Goal: Task Accomplishment & Management: Use online tool/utility

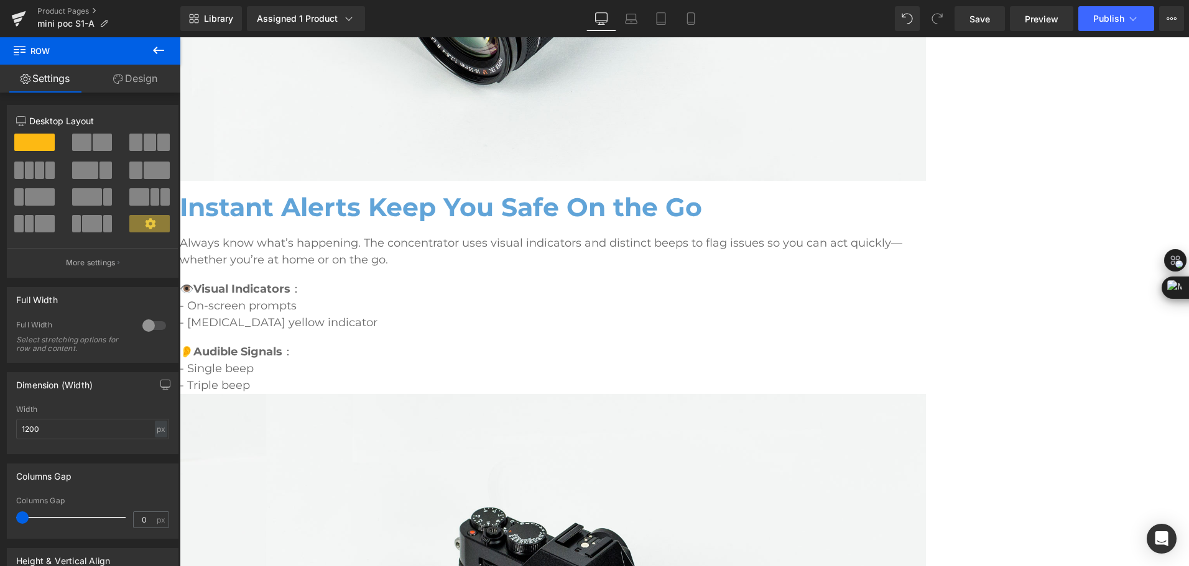
scroll to position [3996, 0]
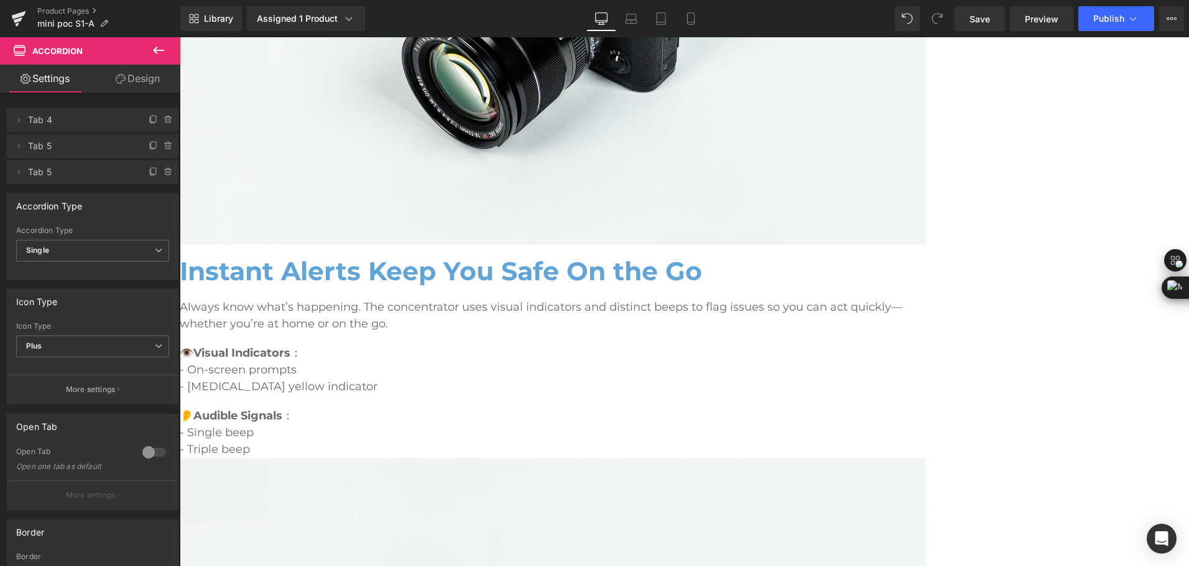
scroll to position [3924, 0]
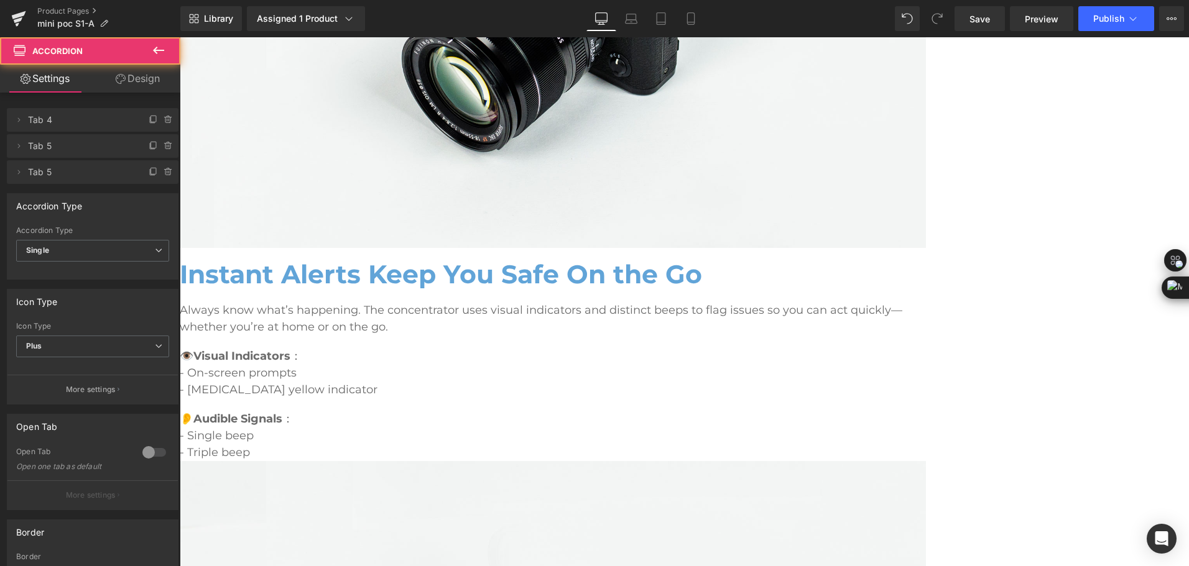
click at [180, 37] on span "Text Block" at bounding box center [180, 37] width 0 height 0
click at [180, 37] on link at bounding box center [180, 37] width 0 height 0
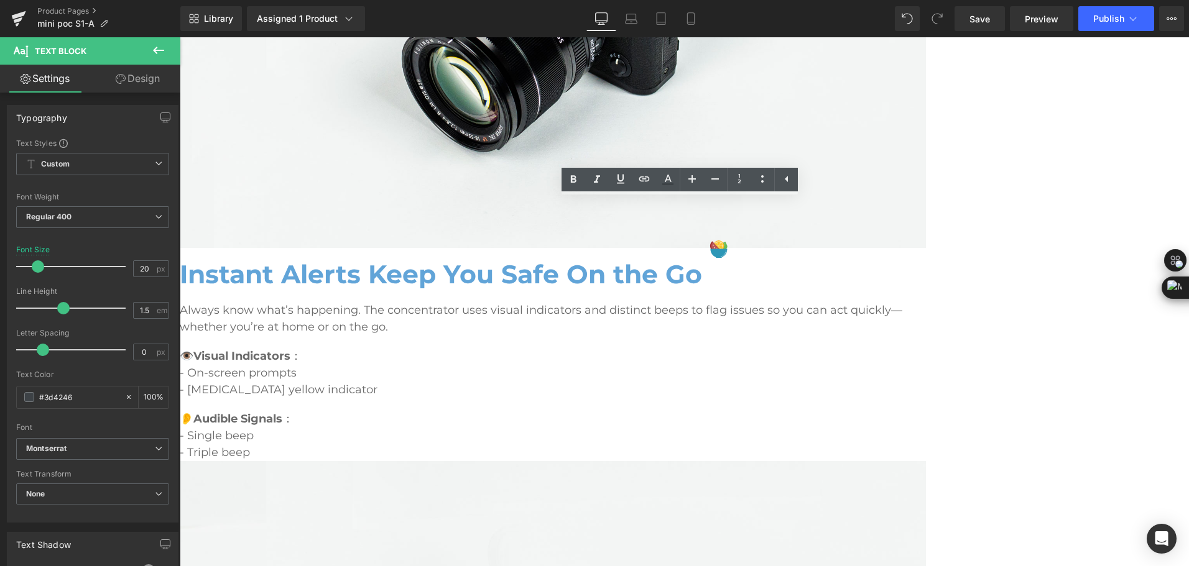
type input "16"
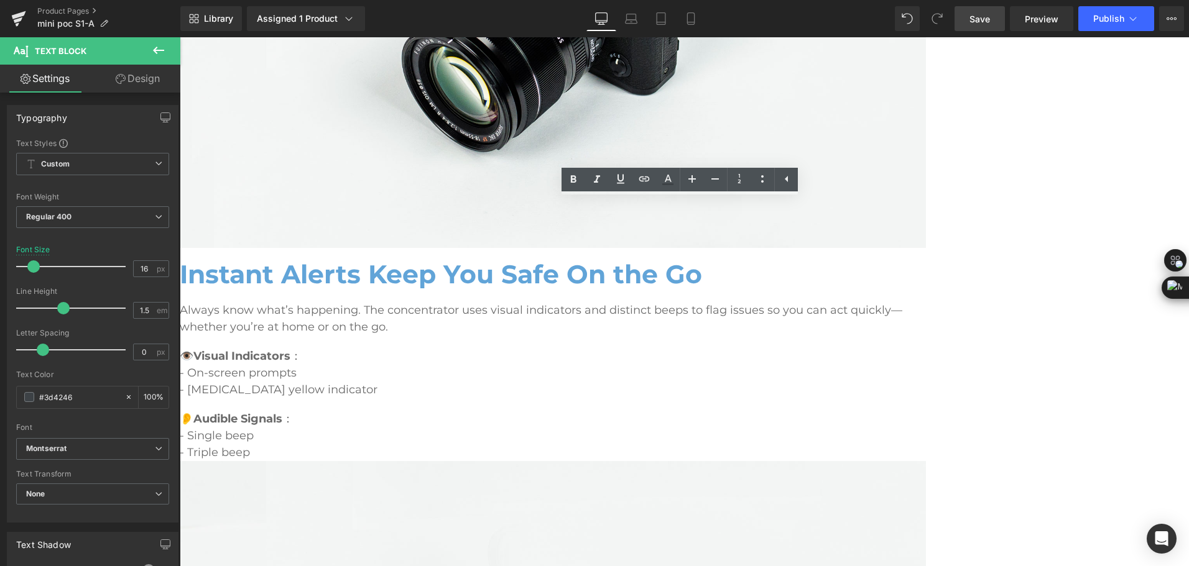
click at [969, 22] on link "Save" at bounding box center [979, 18] width 50 height 25
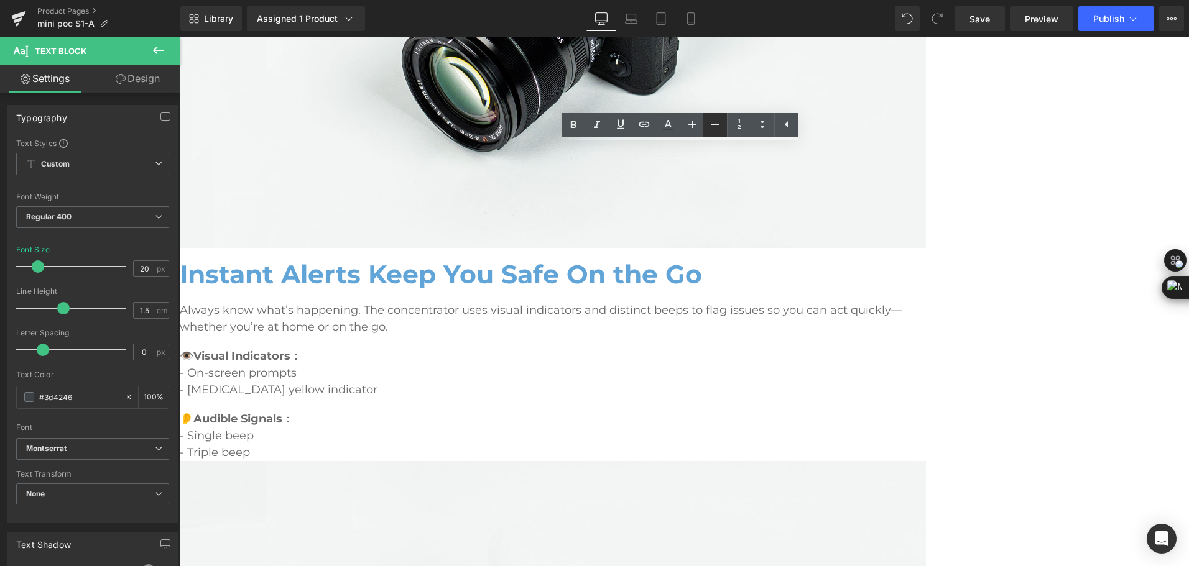
type input "16"
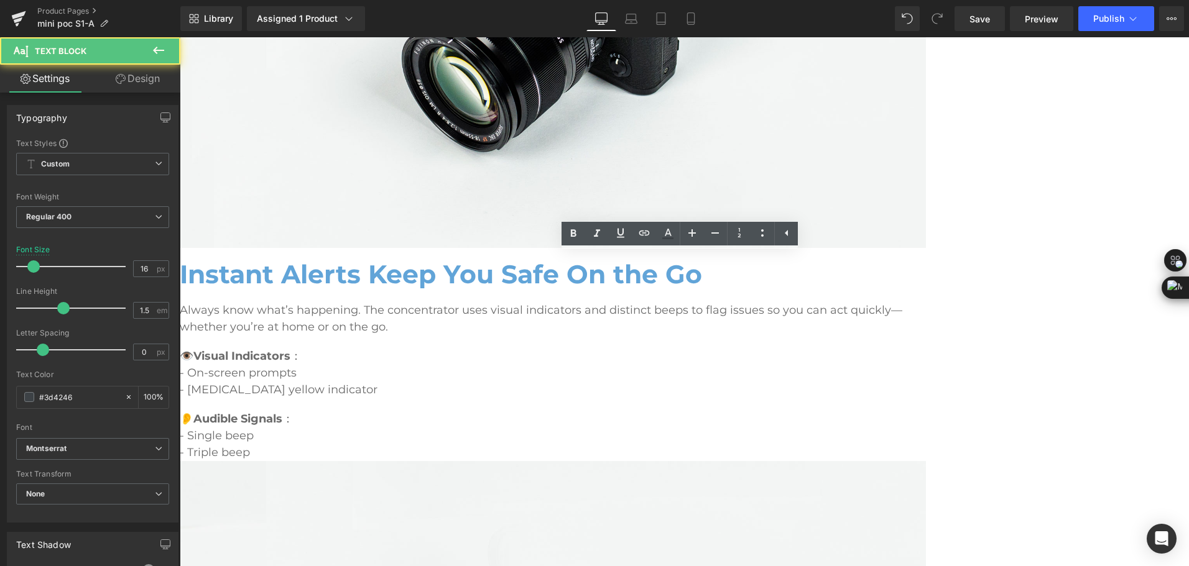
click at [984, 14] on span "Save" at bounding box center [979, 18] width 21 height 13
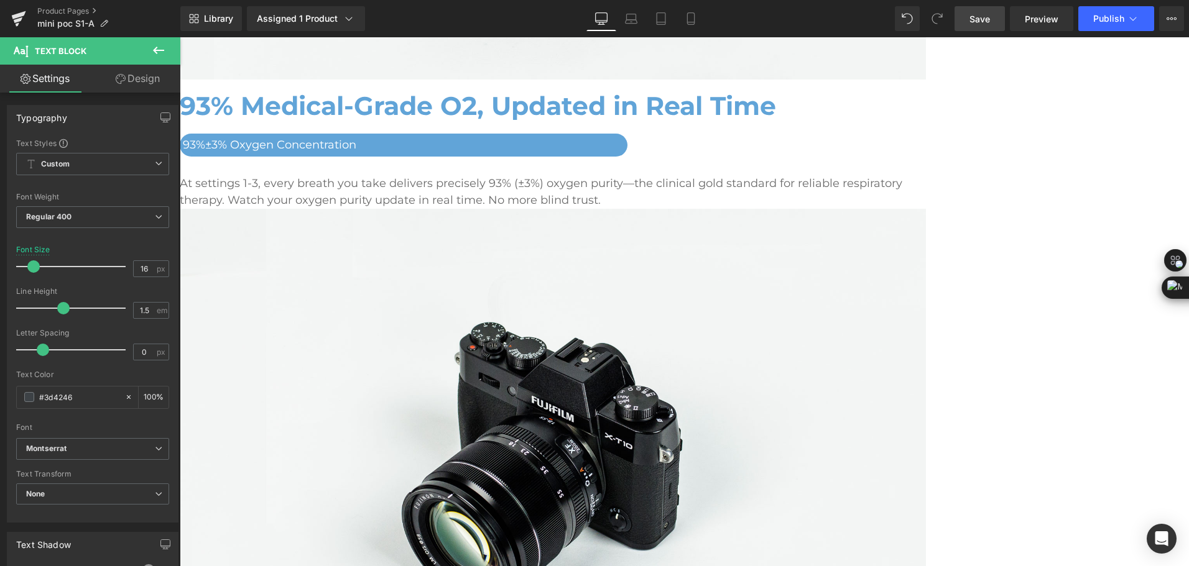
scroll to position [1623, 0]
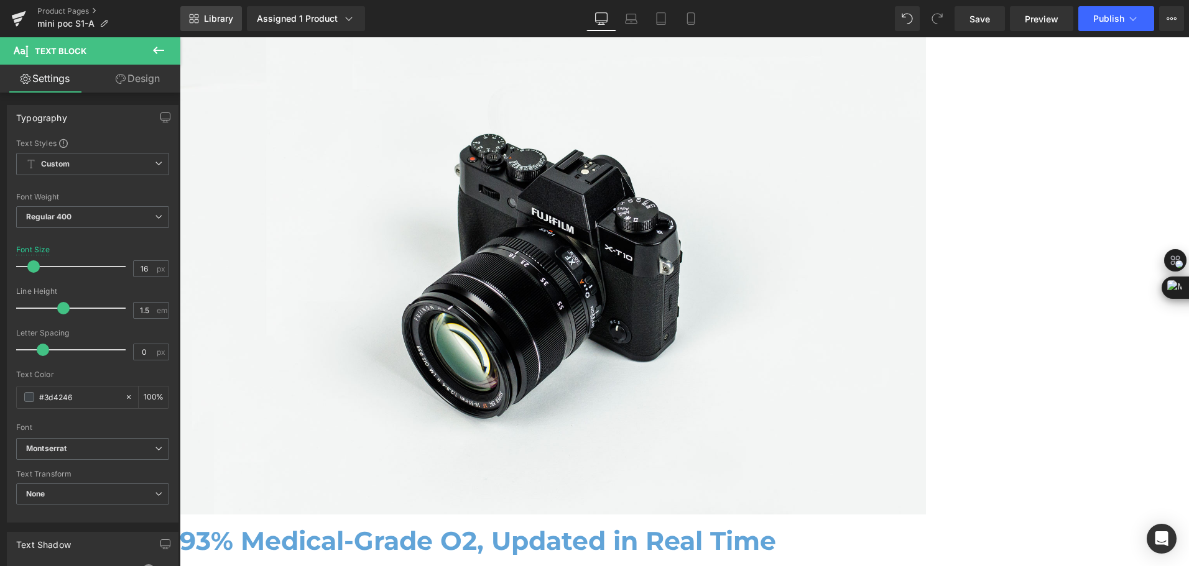
click at [214, 13] on span "Library" at bounding box center [218, 18] width 29 height 11
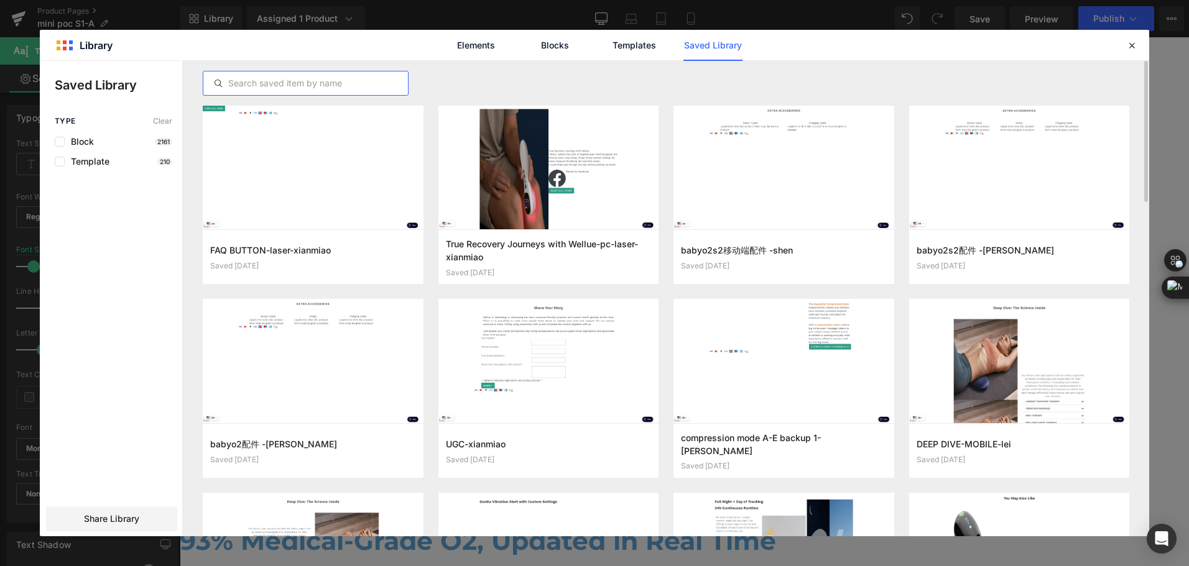
click at [0, 0] on input "text" at bounding box center [0, 0] width 0 height 0
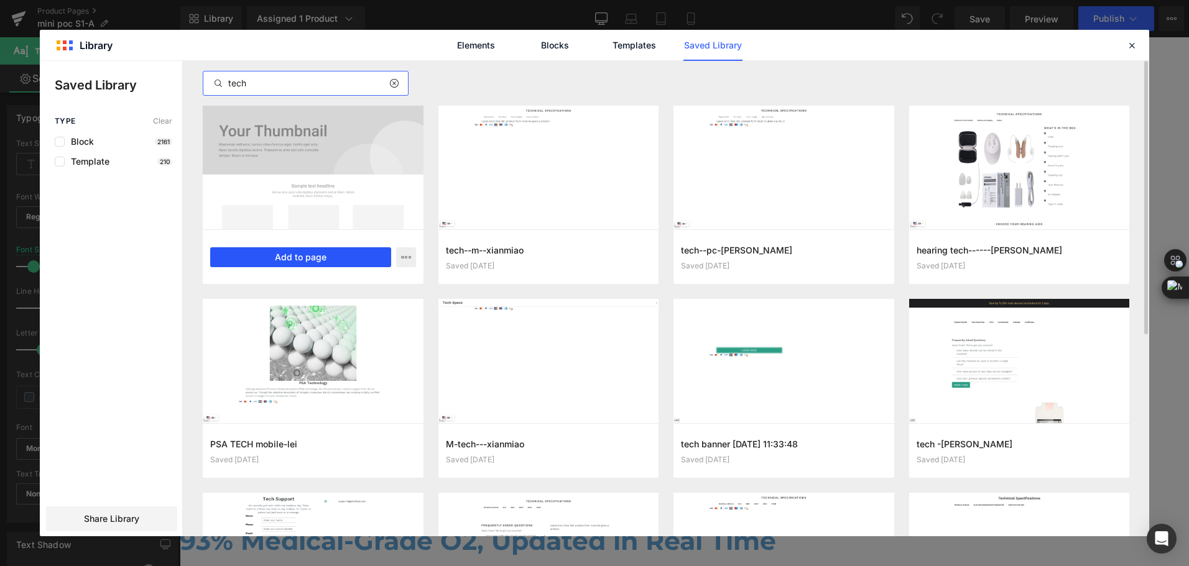
type input "tech"
click at [0, 0] on button "Add to page" at bounding box center [0, 0] width 0 height 0
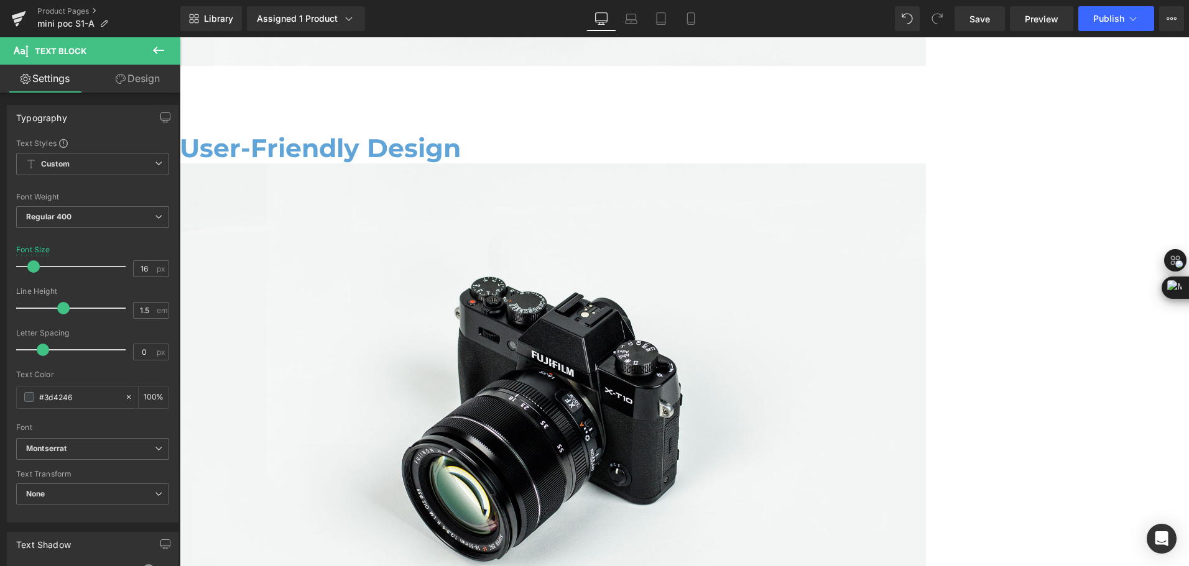
scroll to position [5075, 0]
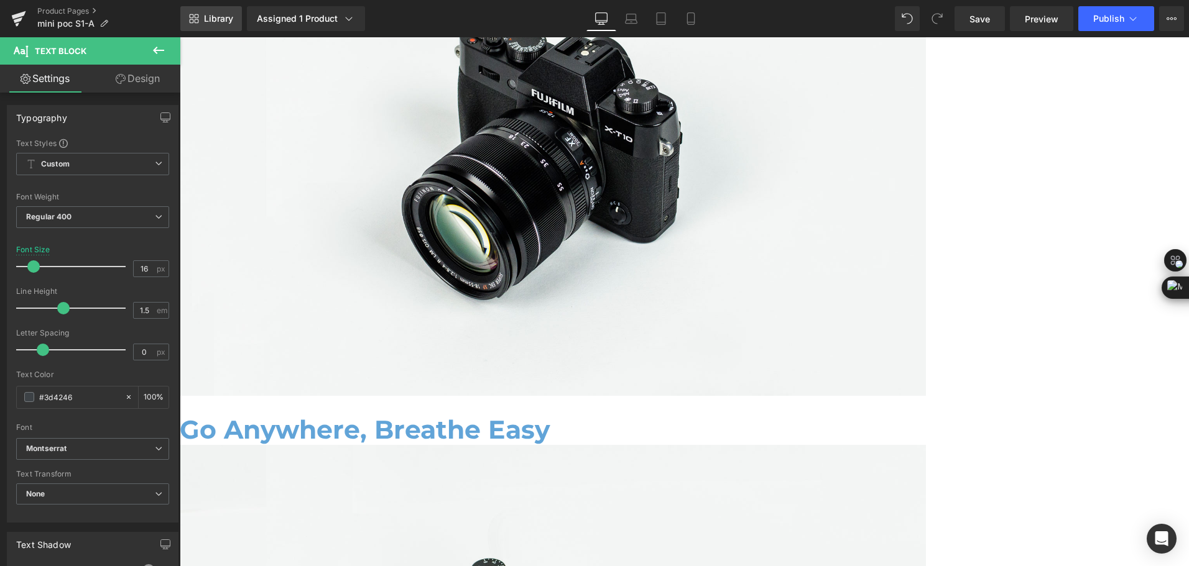
click at [223, 22] on span "Library" at bounding box center [218, 18] width 29 height 11
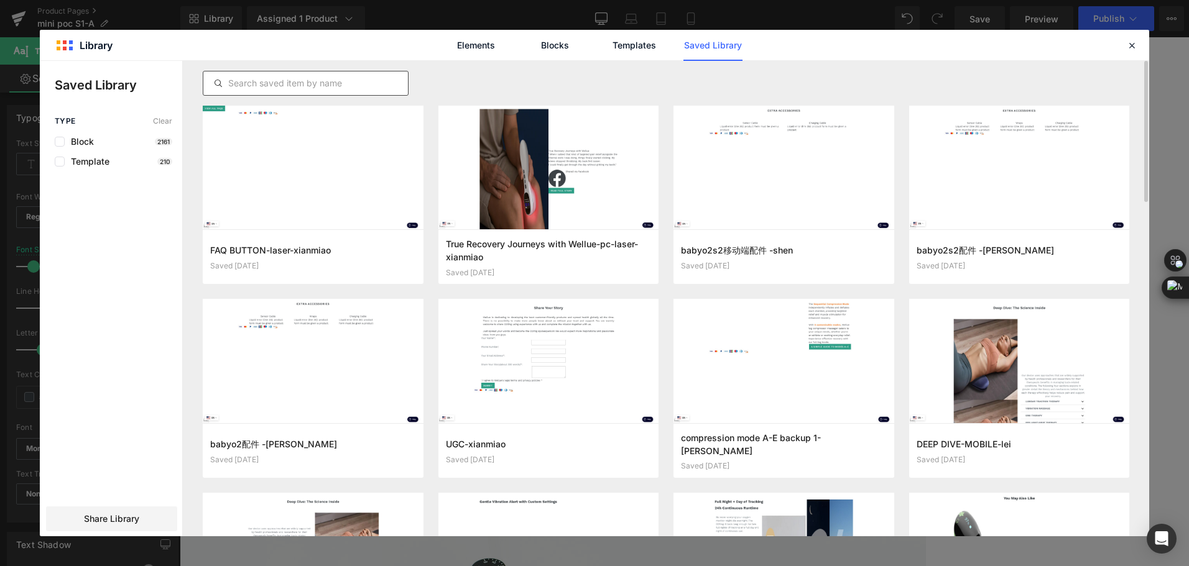
click at [0, 0] on input "text" at bounding box center [0, 0] width 0 height 0
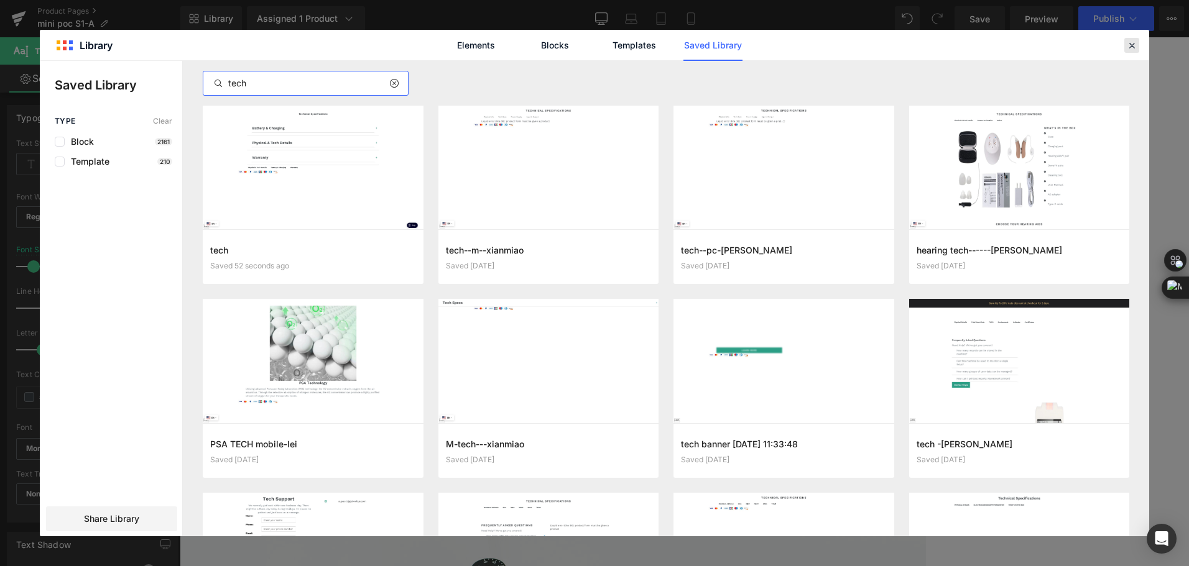
type input "tech"
click at [0, 0] on icon at bounding box center [0, 0] width 0 height 0
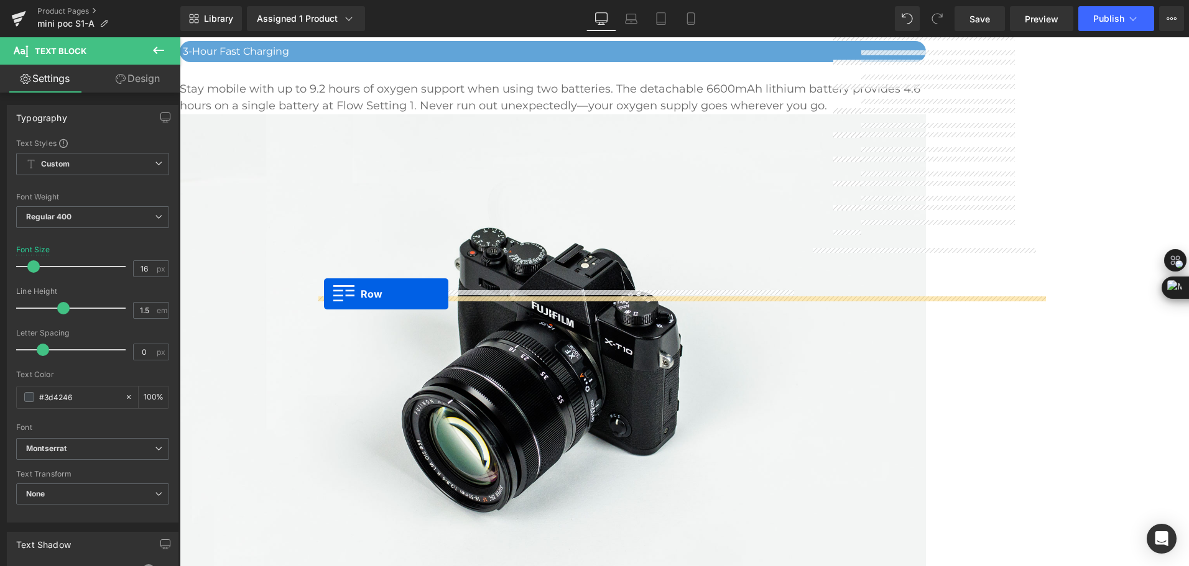
scroll to position [3566, 0]
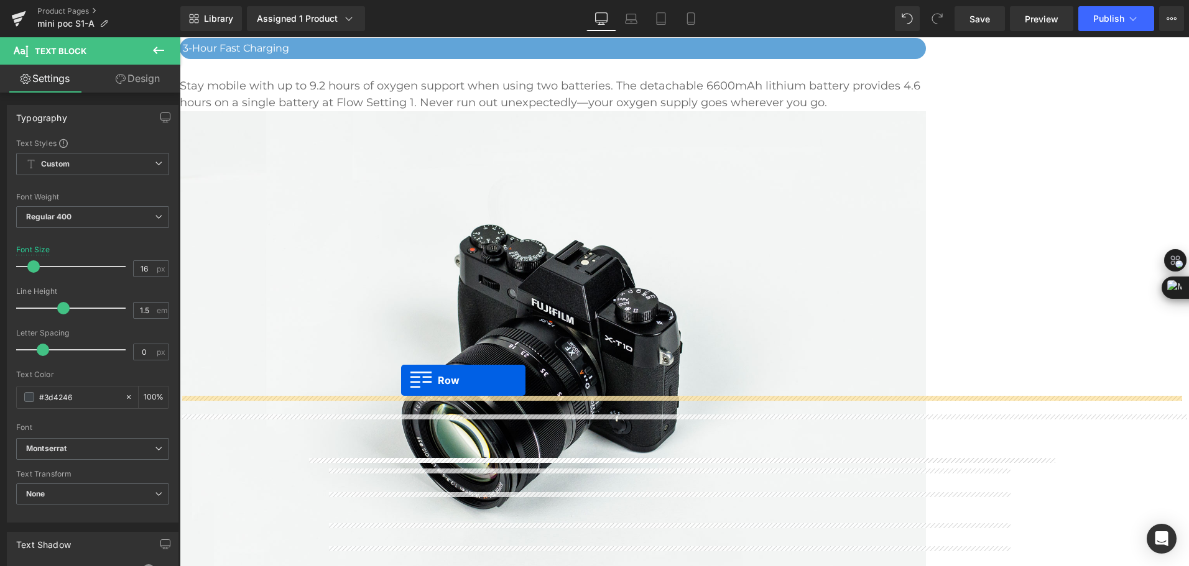
drag, startPoint x: 200, startPoint y: 482, endPoint x: 401, endPoint y: 380, distance: 225.5
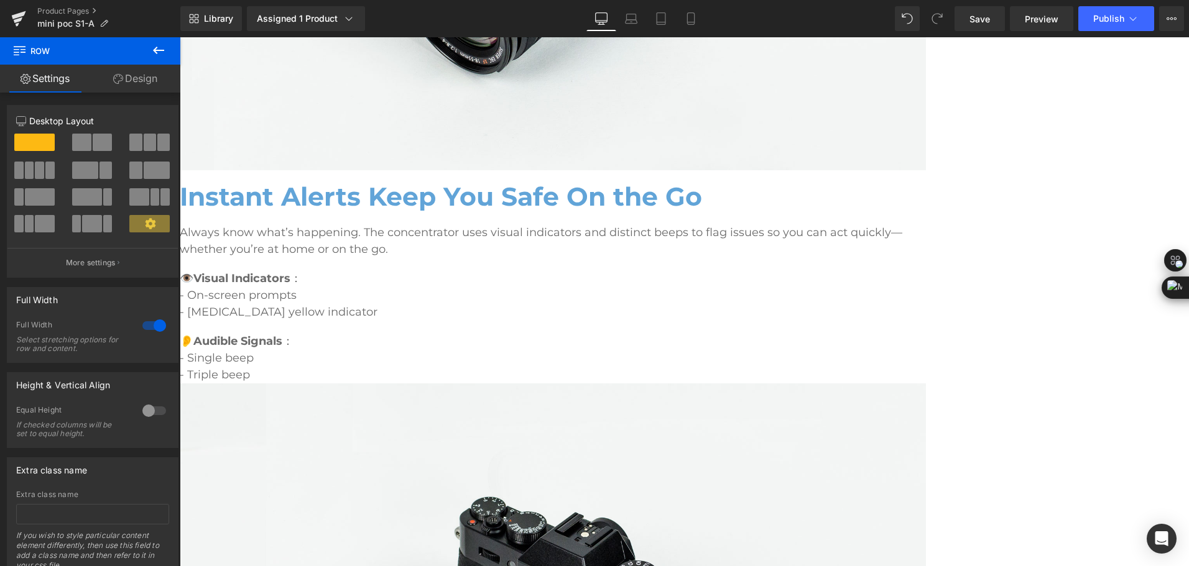
scroll to position [3628, 0]
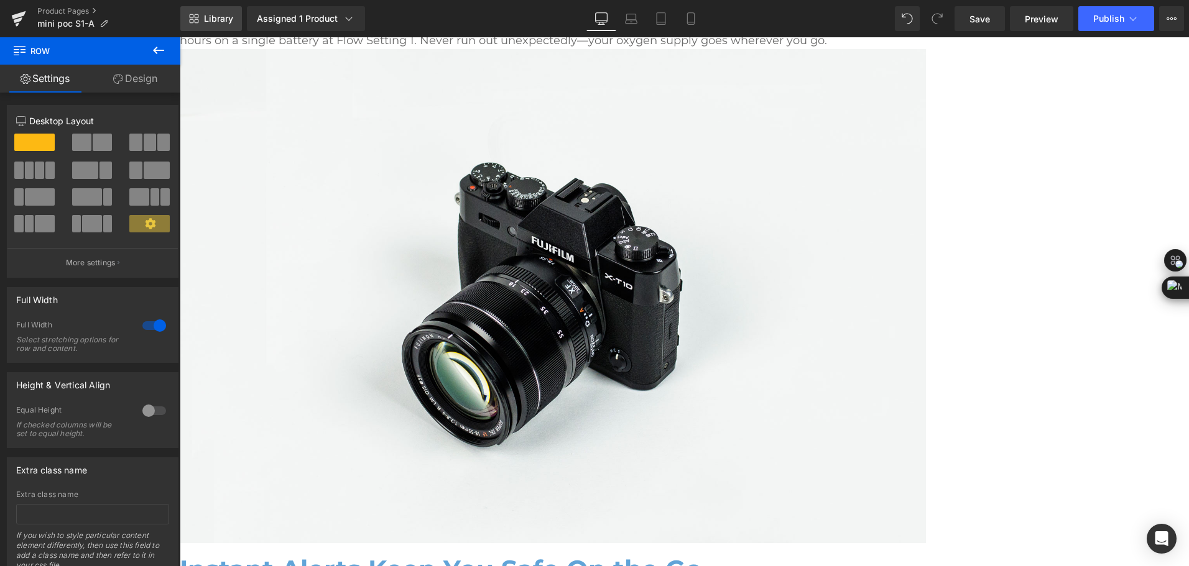
click at [218, 19] on span "Library" at bounding box center [218, 18] width 29 height 11
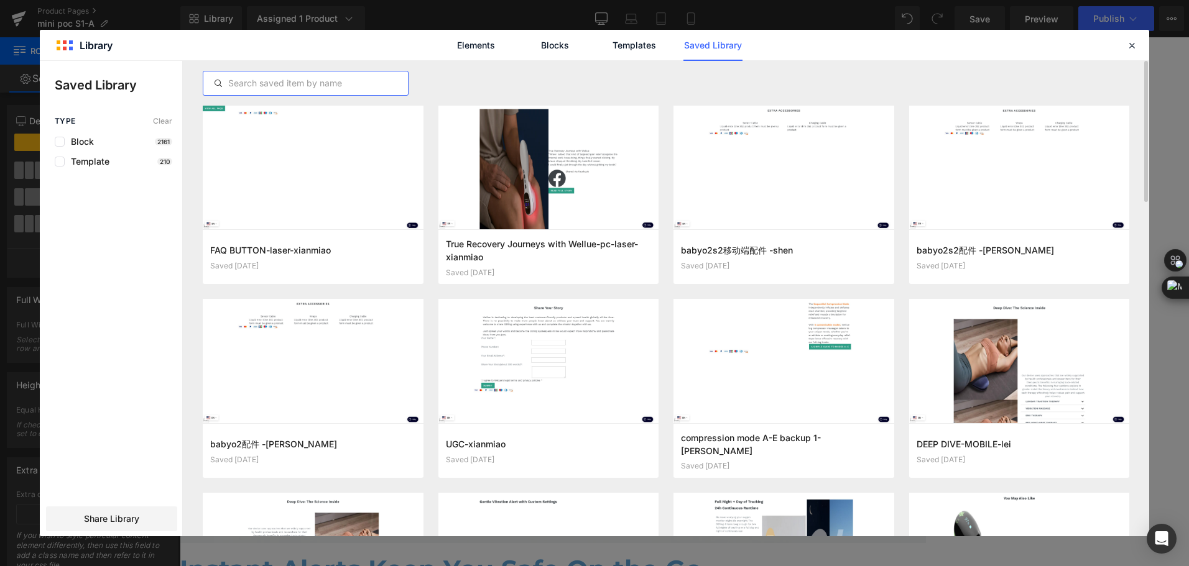
click at [0, 0] on input "text" at bounding box center [0, 0] width 0 height 0
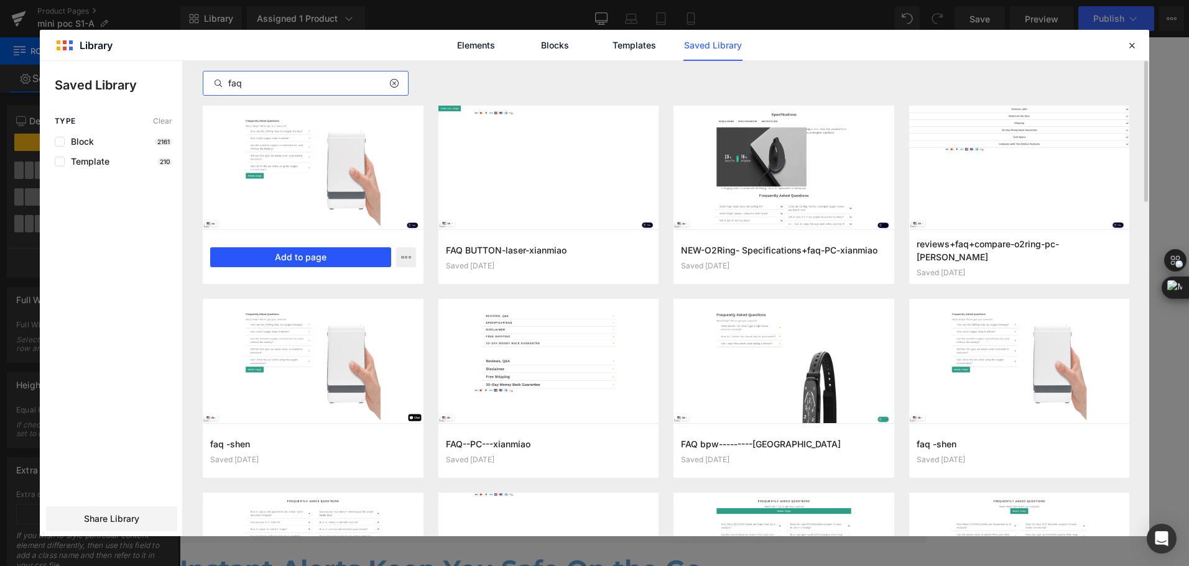
type input "faq"
click at [0, 0] on button "Add to page" at bounding box center [0, 0] width 0 height 0
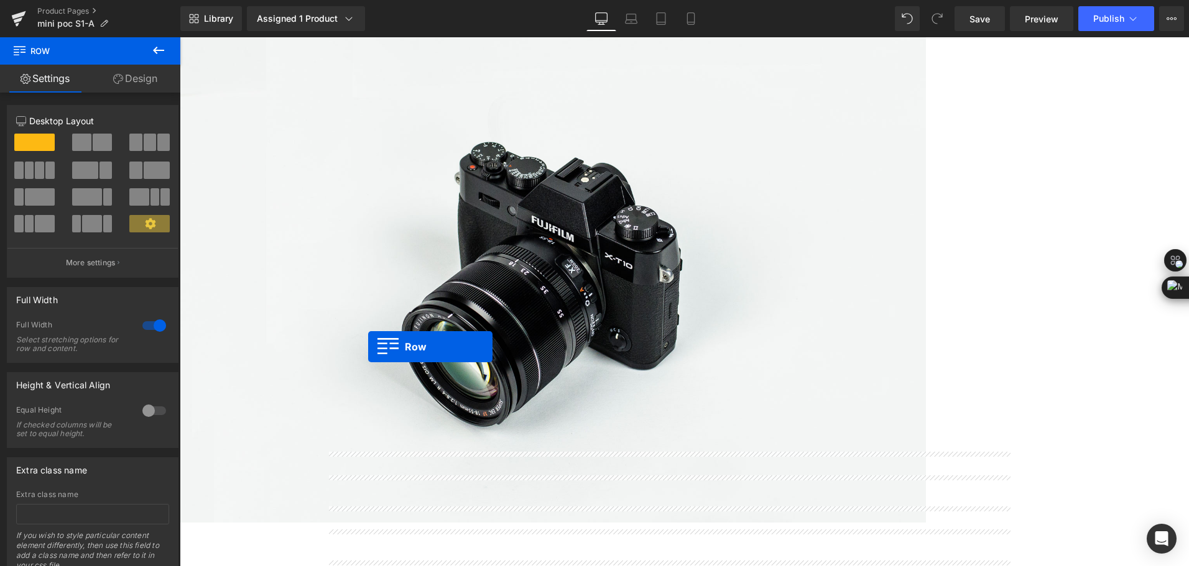
scroll to position [4117, 0]
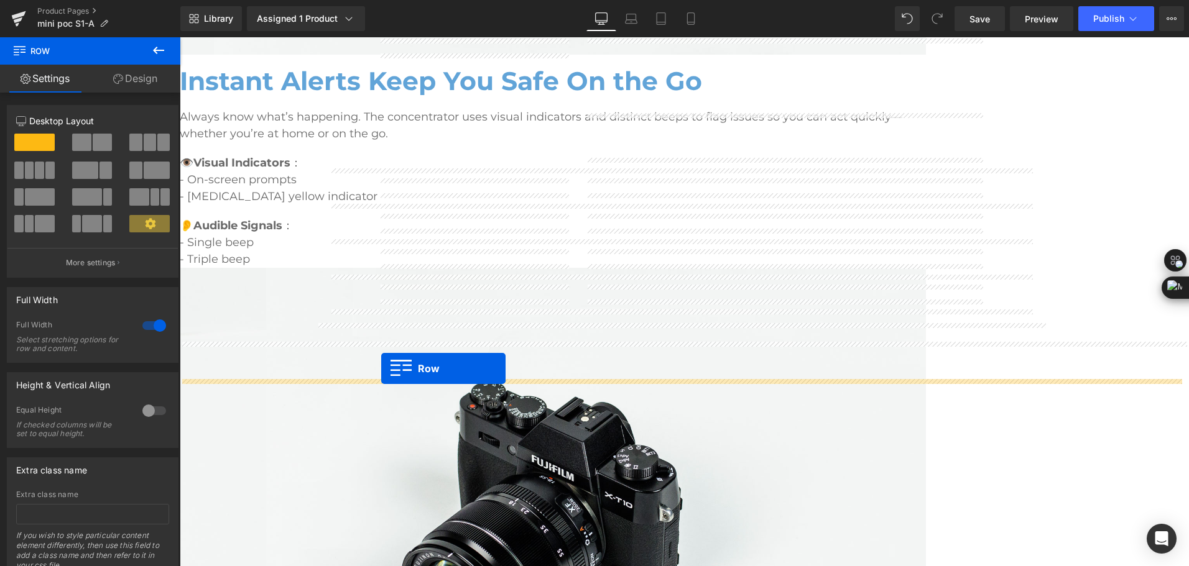
drag, startPoint x: 207, startPoint y: 353, endPoint x: 381, endPoint y: 369, distance: 174.8
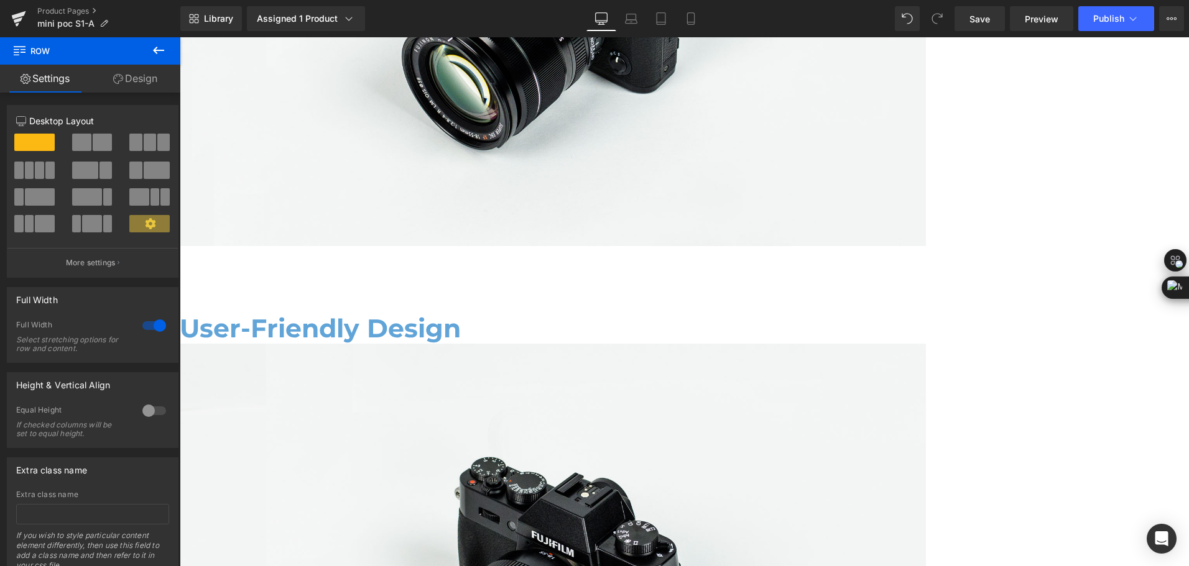
scroll to position [4490, 0]
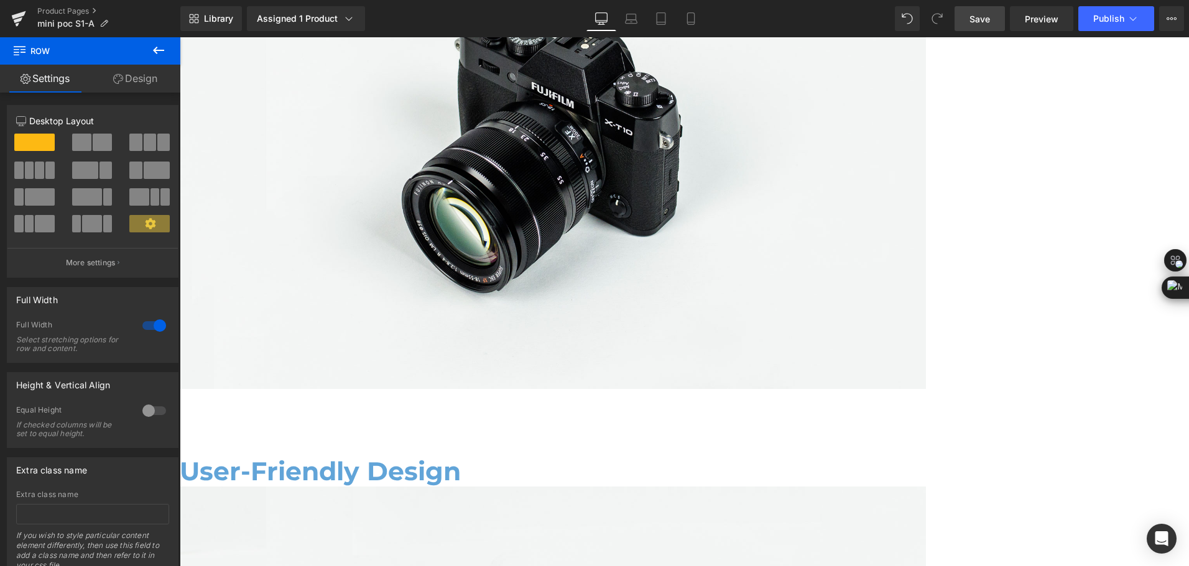
click at [981, 19] on span "Save" at bounding box center [979, 18] width 21 height 13
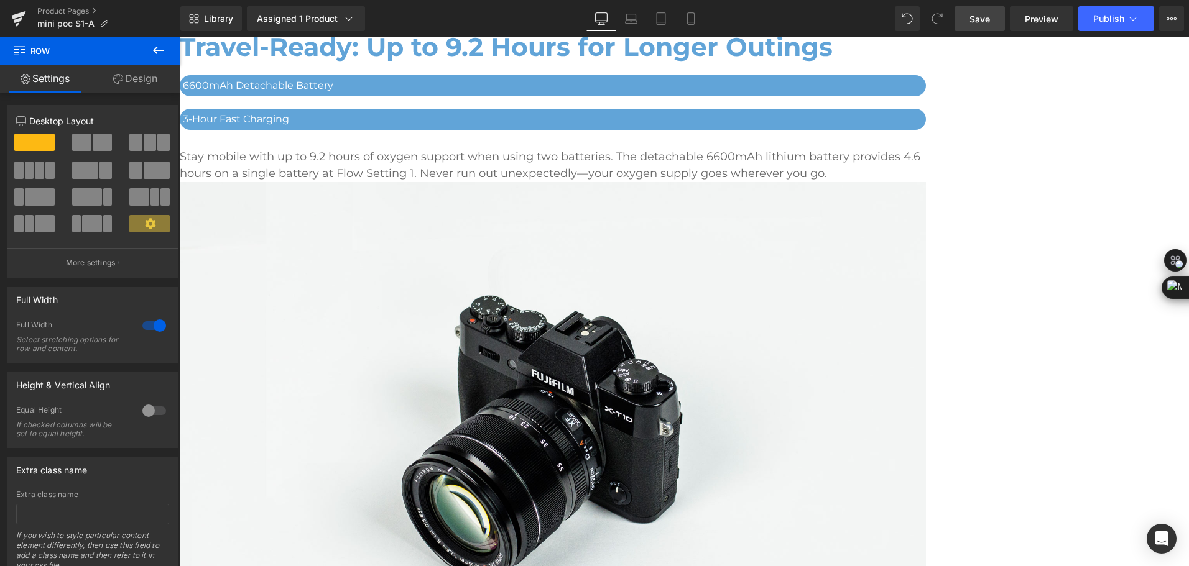
scroll to position [3184, 0]
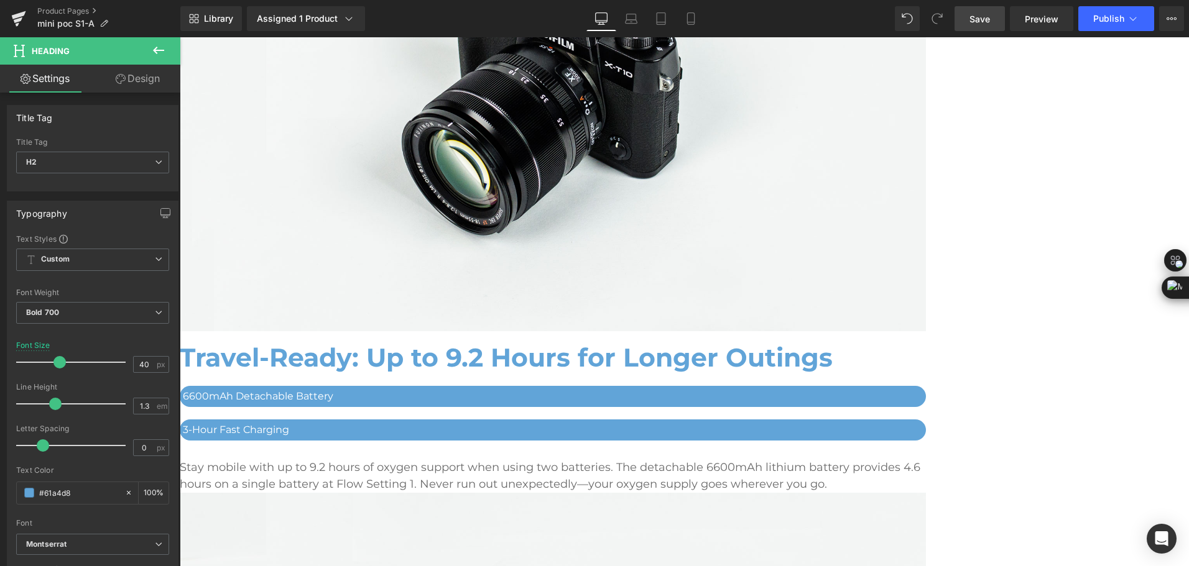
drag, startPoint x: 80, startPoint y: 493, endPoint x: -2, endPoint y: 500, distance: 82.4
click at [0, 500] on html "Row You are previewing how the will restyle your page. You can not edit Element…" at bounding box center [594, 283] width 1189 height 566
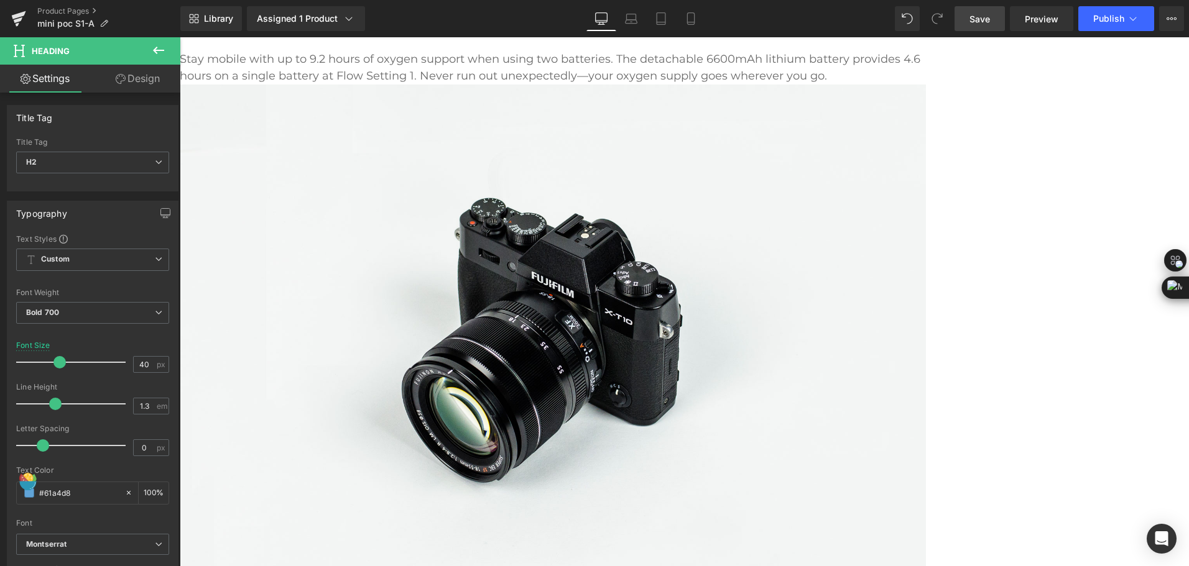
scroll to position [3806, 0]
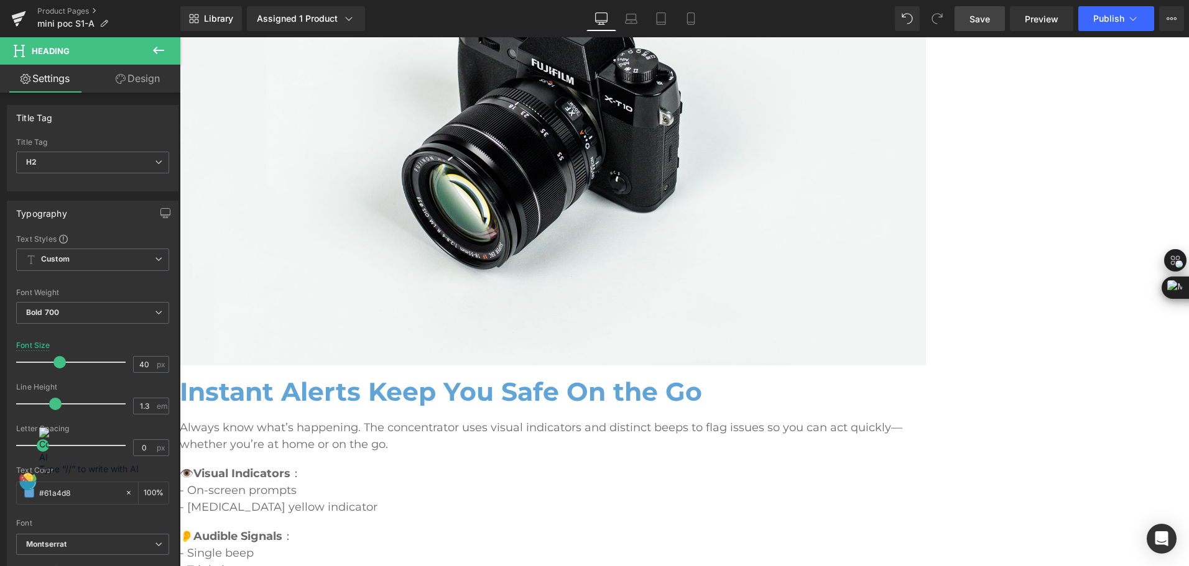
drag, startPoint x: 81, startPoint y: 489, endPoint x: 19, endPoint y: 493, distance: 62.9
click at [19, 493] on div "#51b29c" at bounding box center [71, 493] width 108 height 22
paste input "61a4d8"
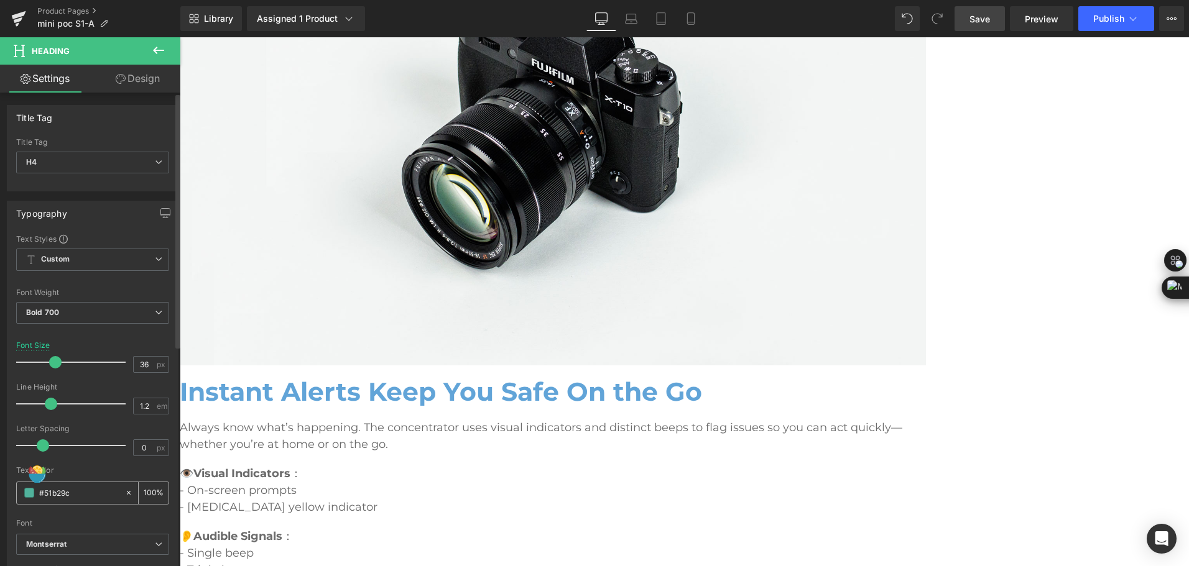
type input "#61a4d8"
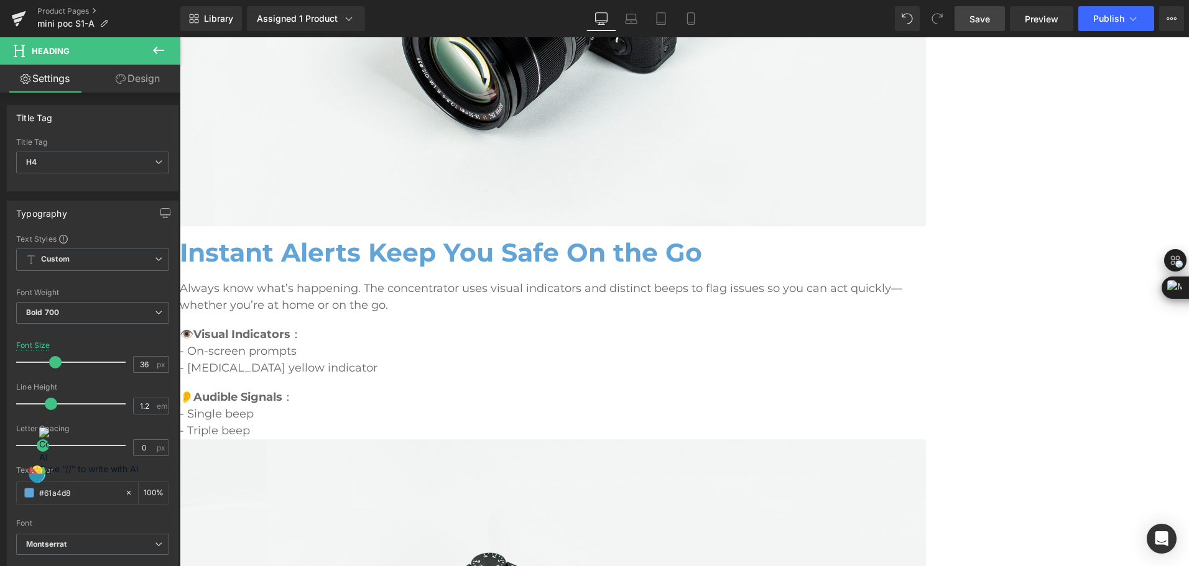
scroll to position [3993, 0]
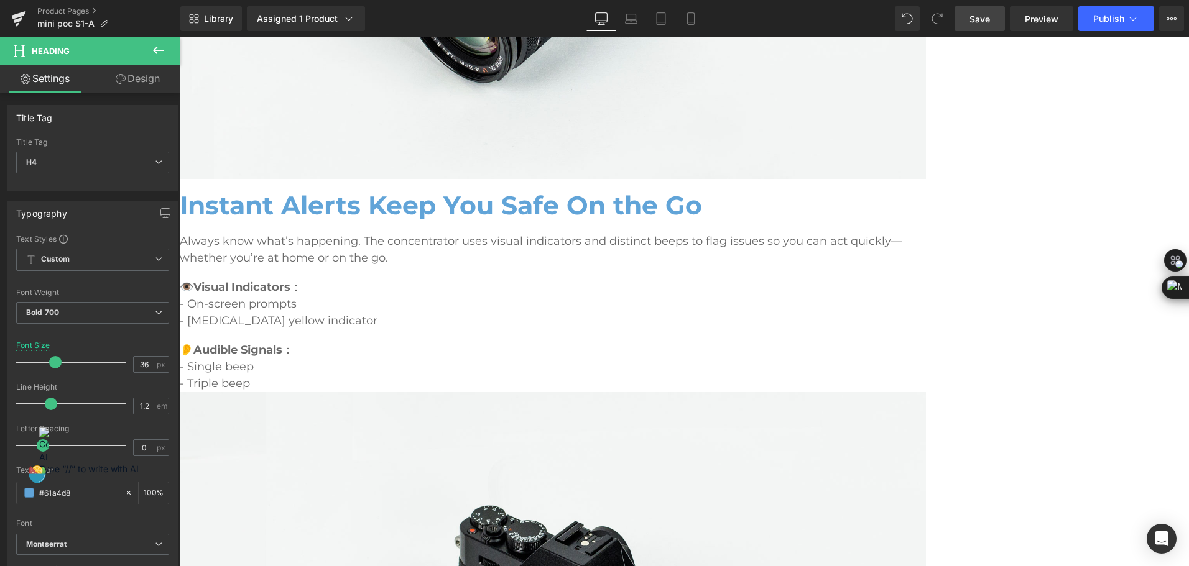
click at [180, 37] on span "Tabs" at bounding box center [180, 37] width 0 height 0
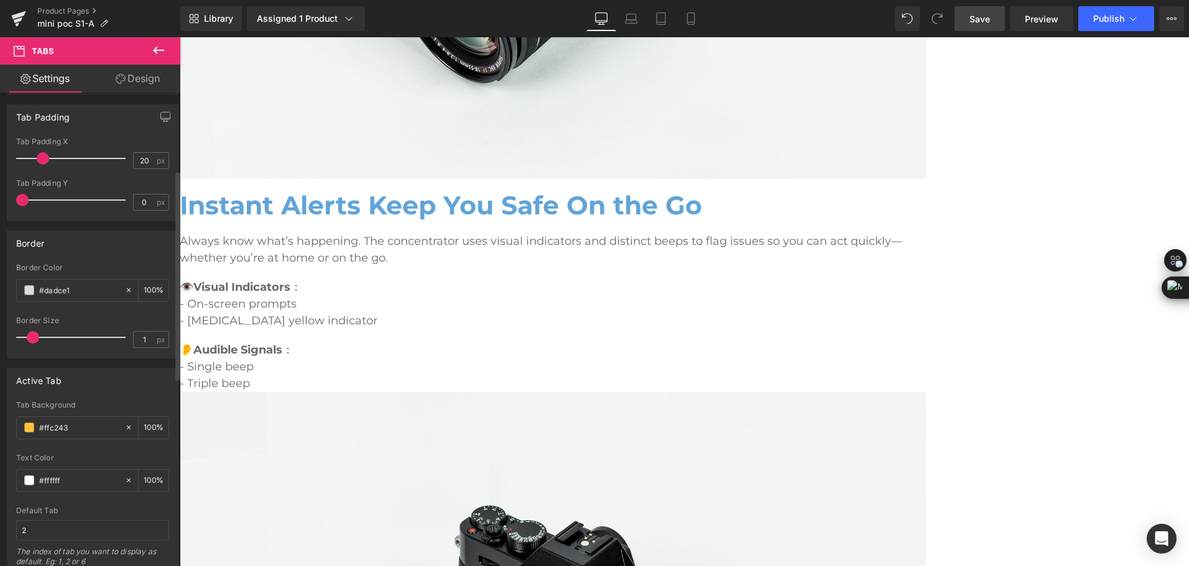
scroll to position [187, 0]
drag, startPoint x: 86, startPoint y: 428, endPoint x: 18, endPoint y: 427, distance: 67.8
click at [18, 427] on div "#ffc243" at bounding box center [71, 426] width 108 height 22
paste input "61a4d8"
type input "#61a4d8"
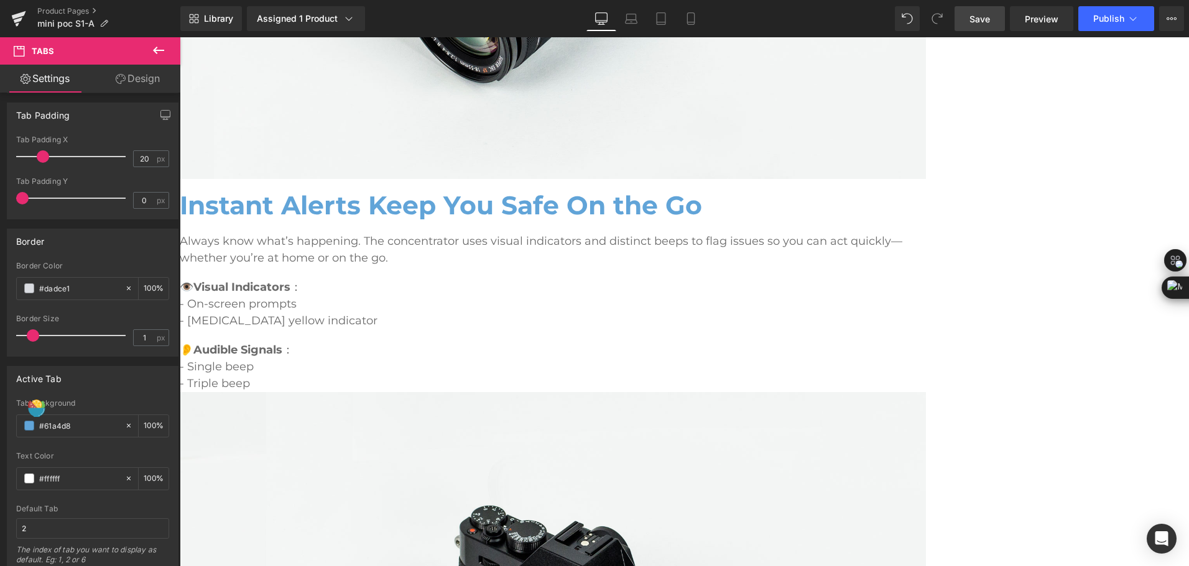
click at [758, 21] on div "Library Assigned 1 Product Product Preview Mini Portable O2 Concentrator Manage…" at bounding box center [684, 18] width 1008 height 25
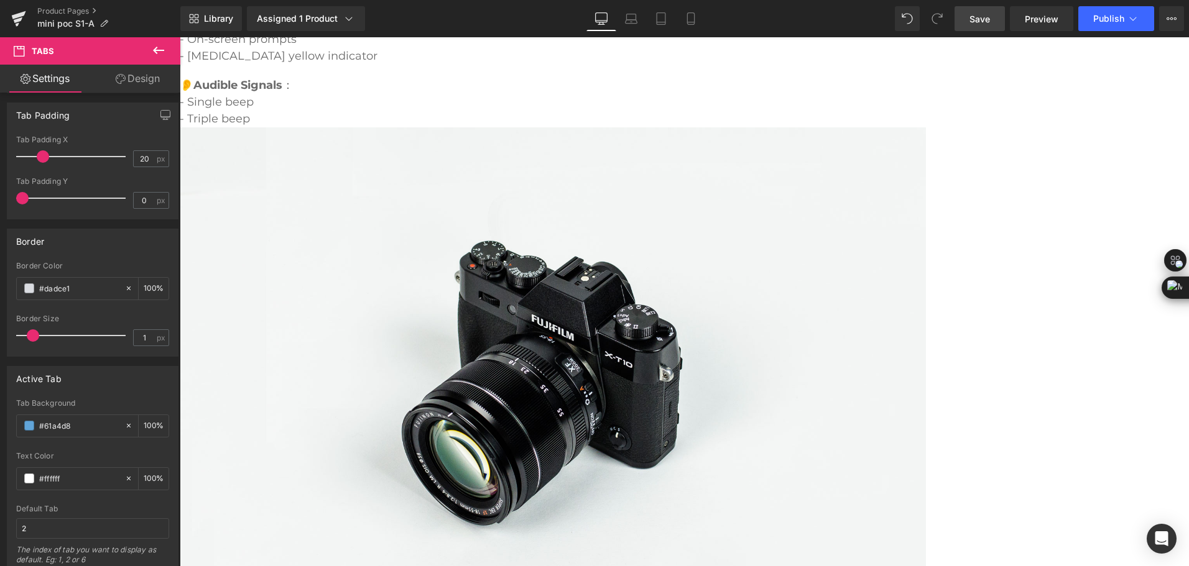
scroll to position [4366, 0]
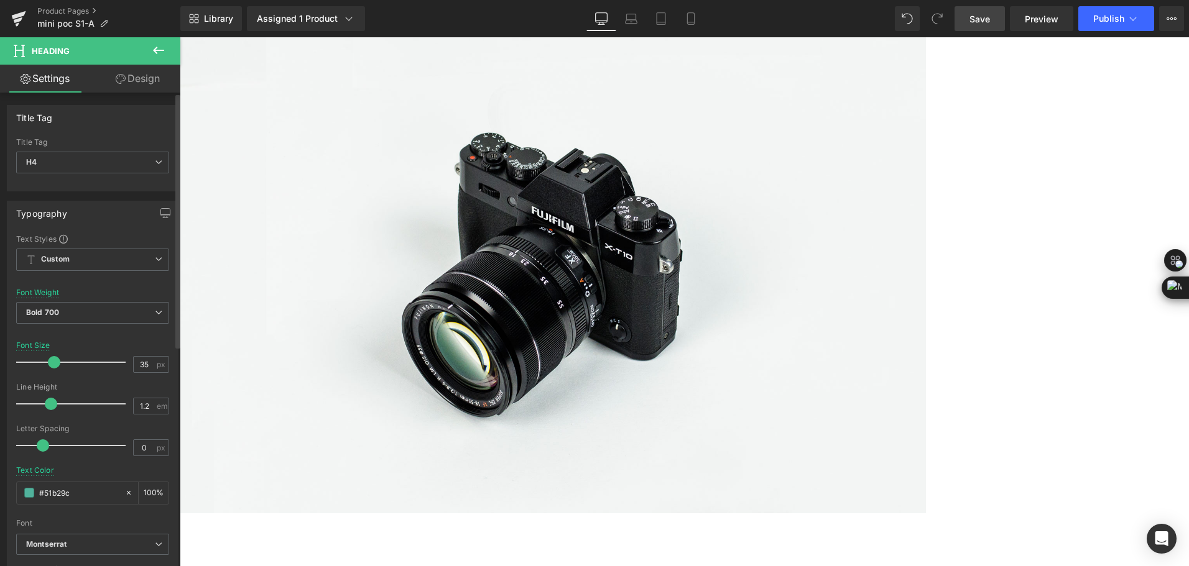
drag, startPoint x: 80, startPoint y: 497, endPoint x: 14, endPoint y: 477, distance: 69.0
click at [14, 477] on div "Text Styles Custom Custom Setup Global Style Custom Setup Global Style Thin 100…" at bounding box center [92, 426] width 170 height 384
paste input "61a4d8"
type input "#61a4d8"
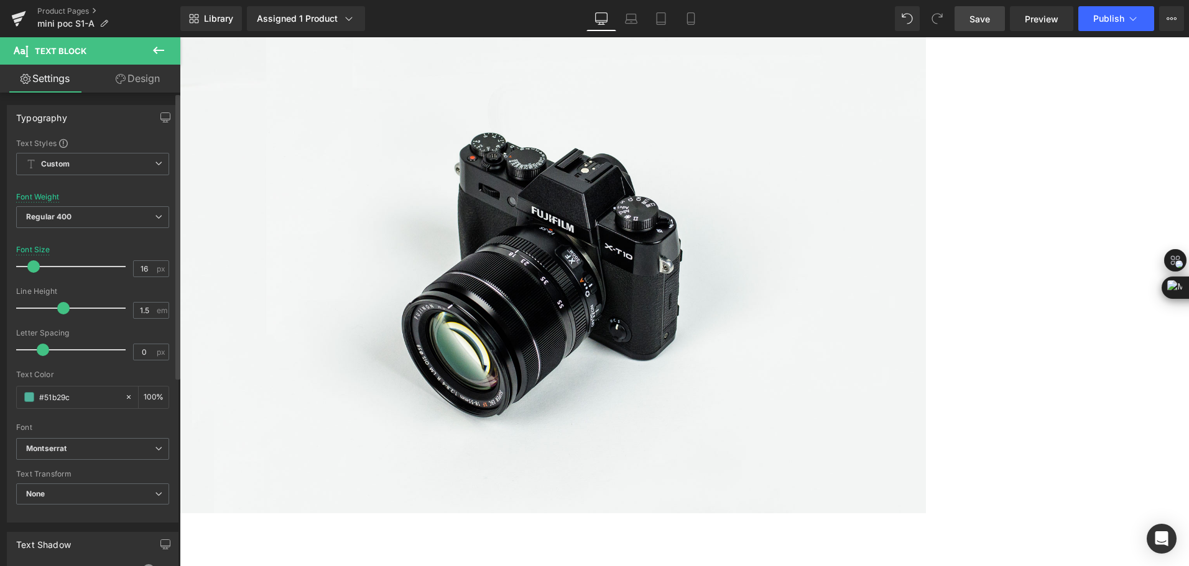
drag, startPoint x: 84, startPoint y: 397, endPoint x: 1, endPoint y: 413, distance: 84.9
click at [1, 413] on div "Typography Text Styles Custom Custom Setup Global Style Custom Setup Global Sty…" at bounding box center [93, 309] width 186 height 427
paste input "61a4d8"
type input "#61a4d8"
click at [180, 37] on span "Accordion" at bounding box center [180, 37] width 0 height 0
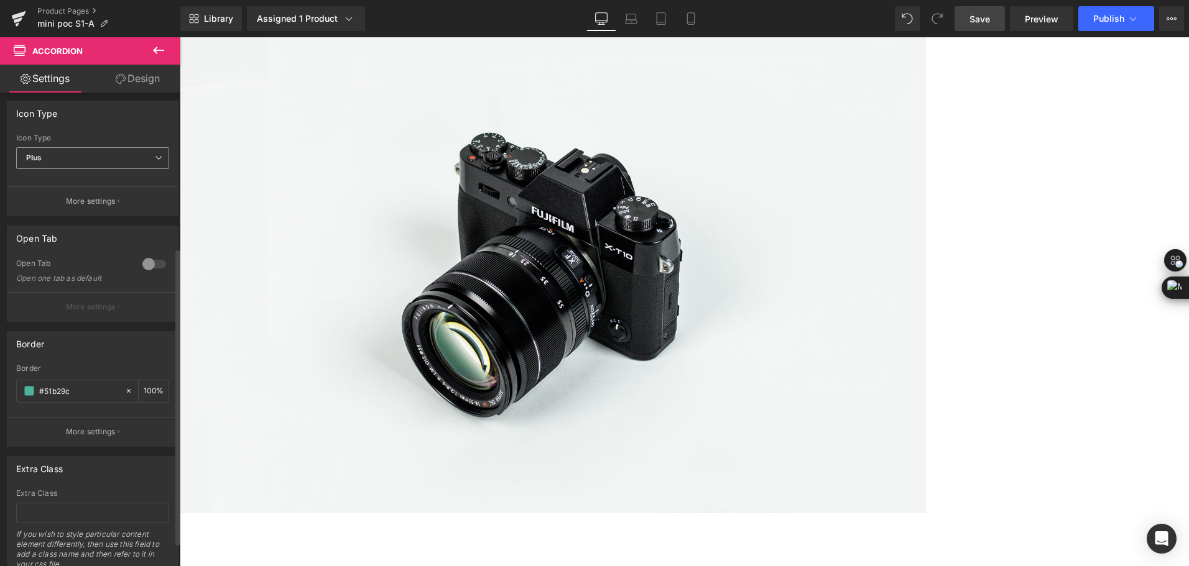
scroll to position [249, 0]
drag, startPoint x: 83, startPoint y: 383, endPoint x: 9, endPoint y: 379, distance: 74.7
click at [9, 379] on div "rgb(81, 178, 156) Border #51b29c 100 % More settings" at bounding box center [92, 397] width 170 height 82
paste input "61a4d8"
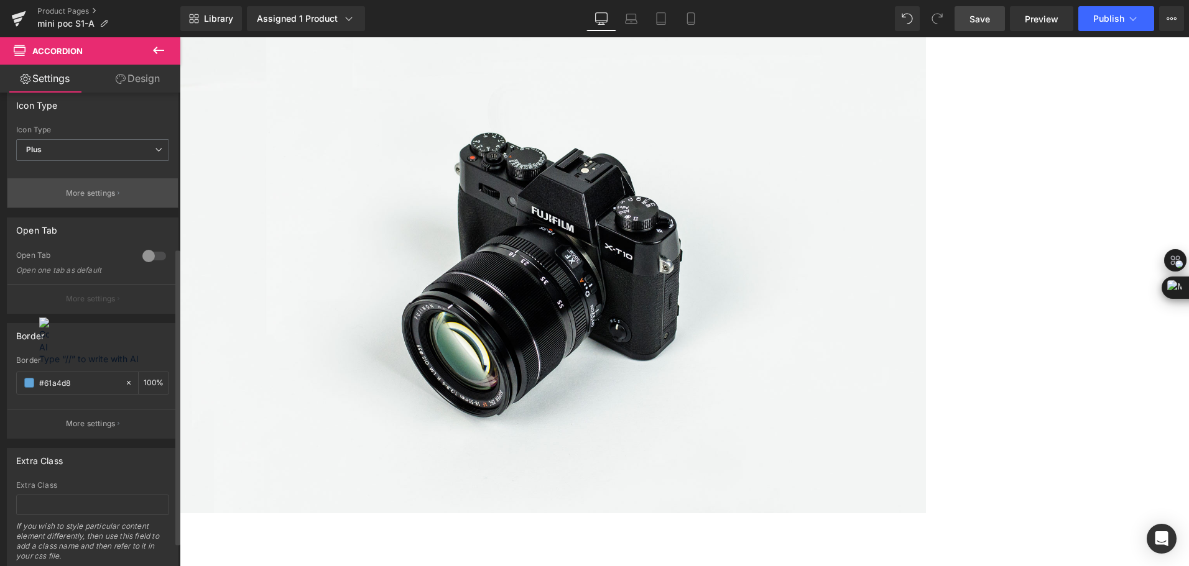
type input "#61a4d8"
click at [85, 205] on button "More settings" at bounding box center [92, 192] width 170 height 29
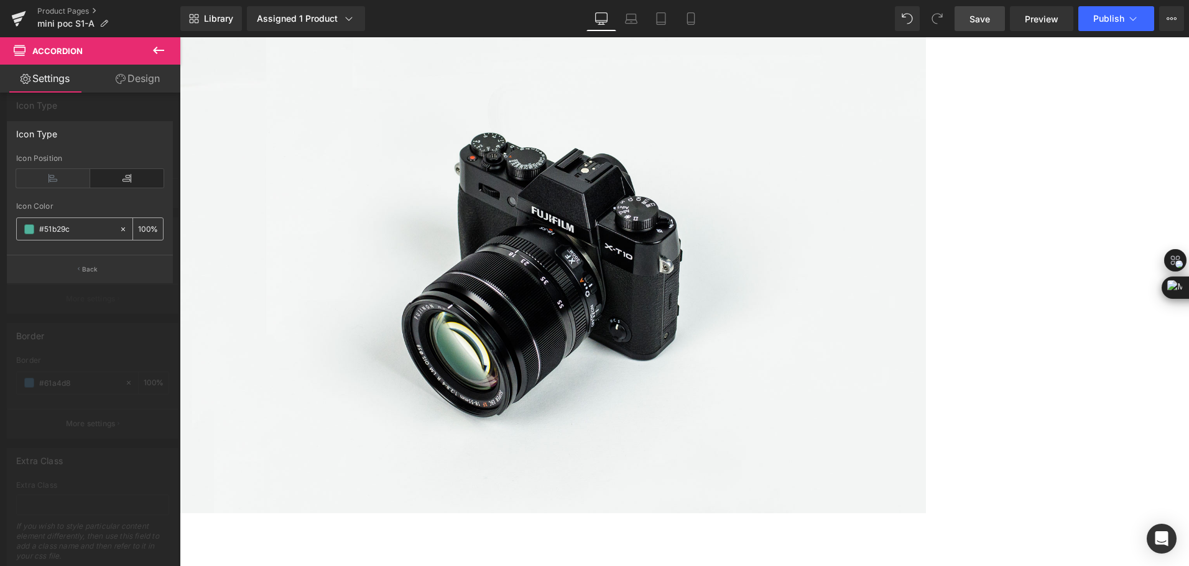
drag, startPoint x: 91, startPoint y: 228, endPoint x: 32, endPoint y: 229, distance: 58.5
click at [32, 229] on div "#51b29c" at bounding box center [68, 229] width 102 height 22
paste input "61a4d8"
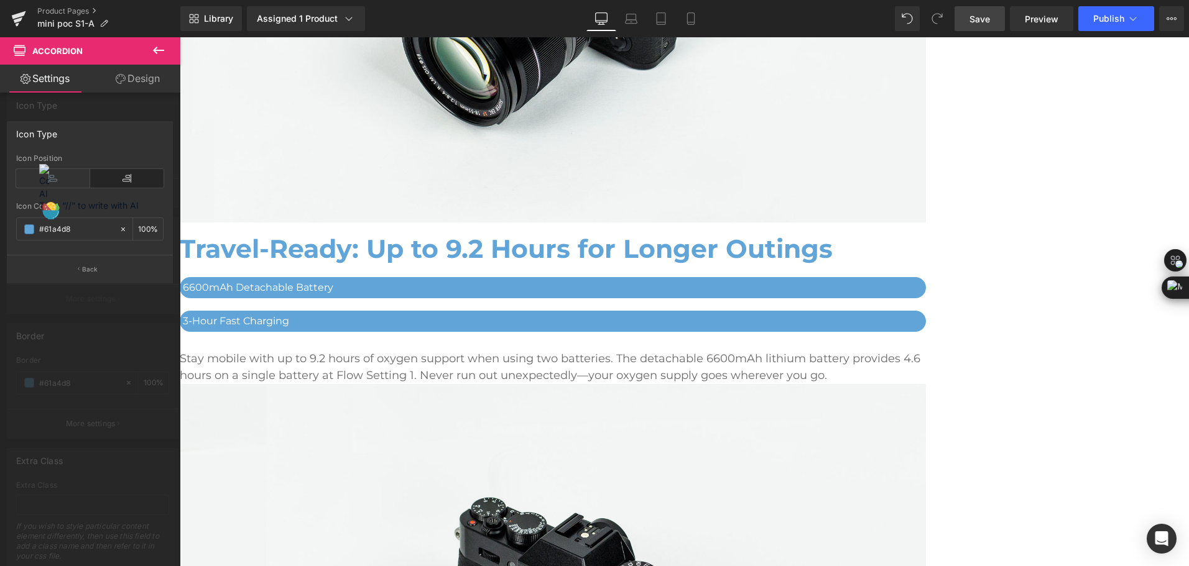
scroll to position [3309, 0]
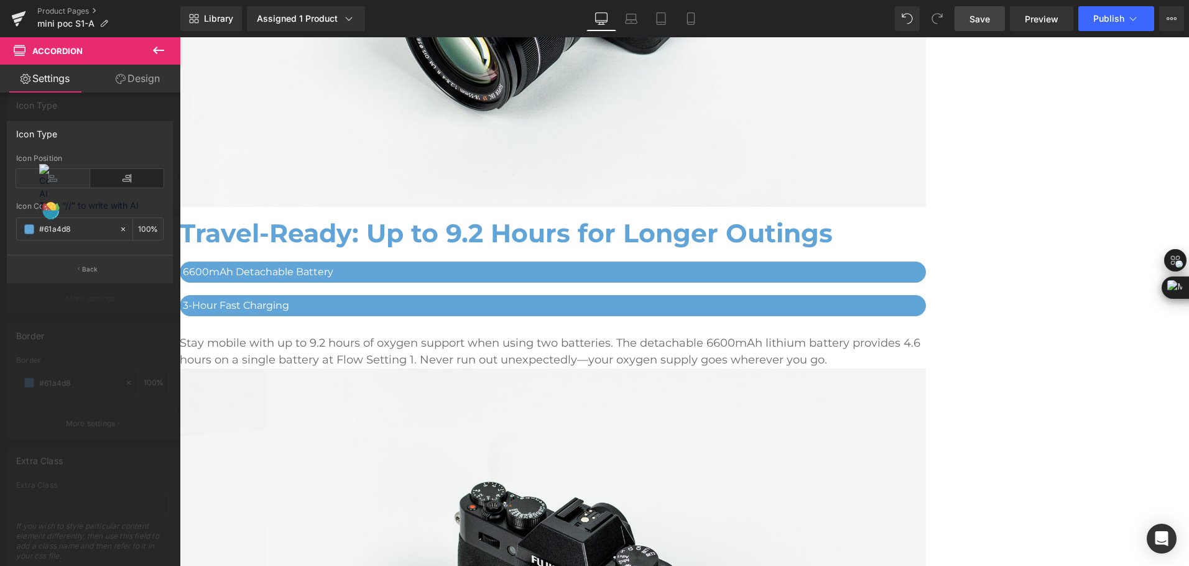
type input "#61a4d8"
click at [168, 49] on button at bounding box center [159, 50] width 44 height 27
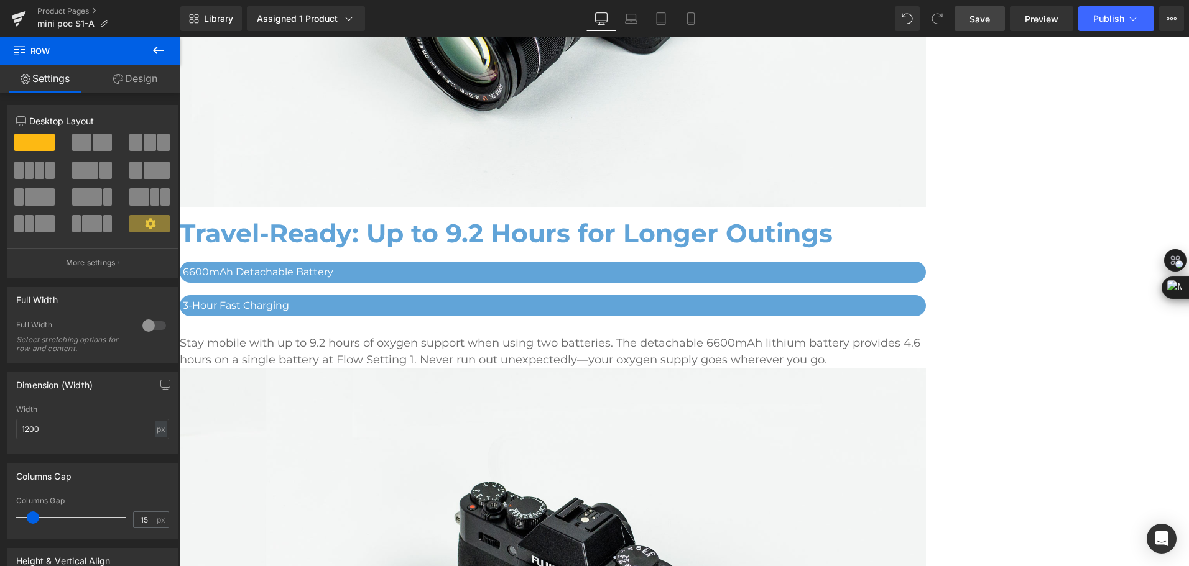
click at [180, 37] on span at bounding box center [180, 37] width 0 height 0
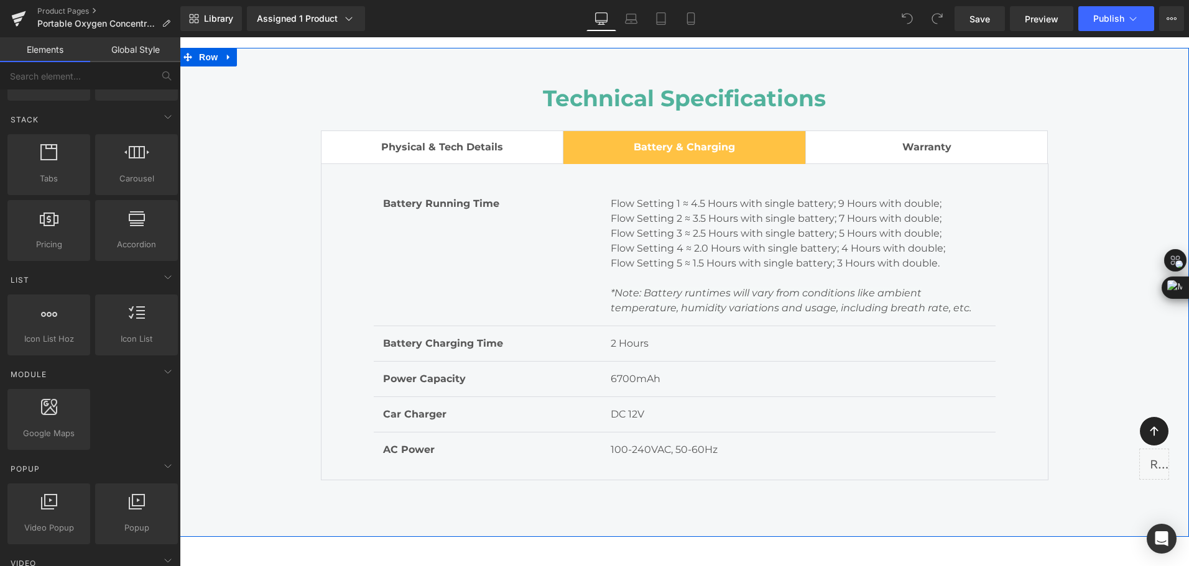
scroll to position [6839, 0]
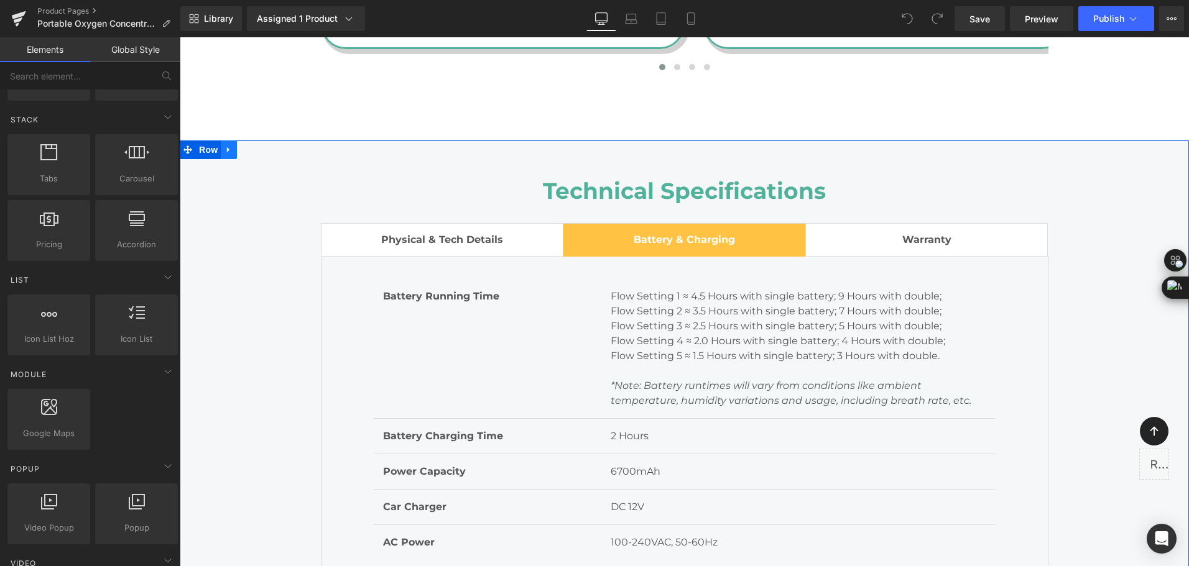
click at [231, 141] on link at bounding box center [229, 150] width 16 height 19
click at [226, 145] on icon at bounding box center [228, 149] width 9 height 9
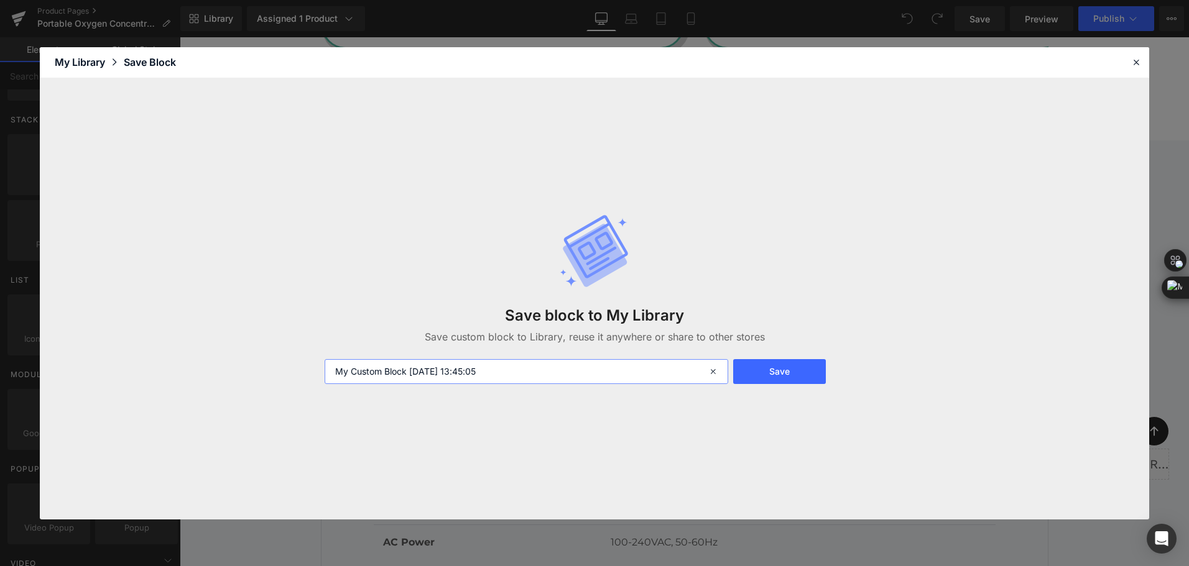
drag, startPoint x: 536, startPoint y: 379, endPoint x: 249, endPoint y: 387, distance: 287.3
click at [249, 387] on div "Save block to My Library Save custom block to Library, reuse it anywhere or sha…" at bounding box center [594, 298] width 1109 height 441
type input "tech"
click at [800, 381] on button "Save" at bounding box center [779, 371] width 93 height 25
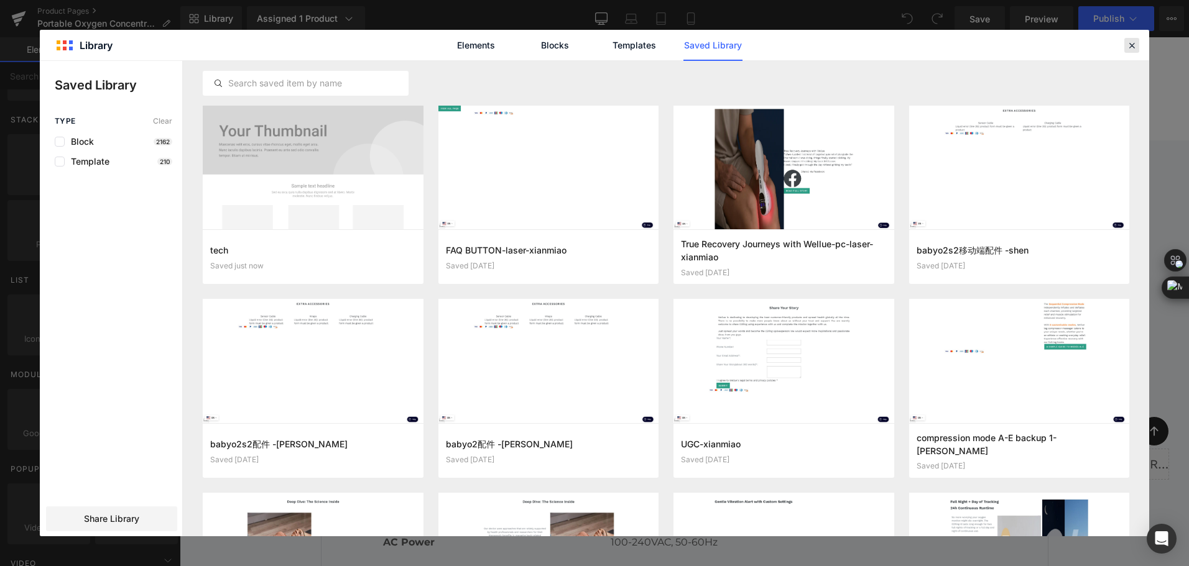
click at [1133, 50] on icon at bounding box center [1131, 45] width 11 height 11
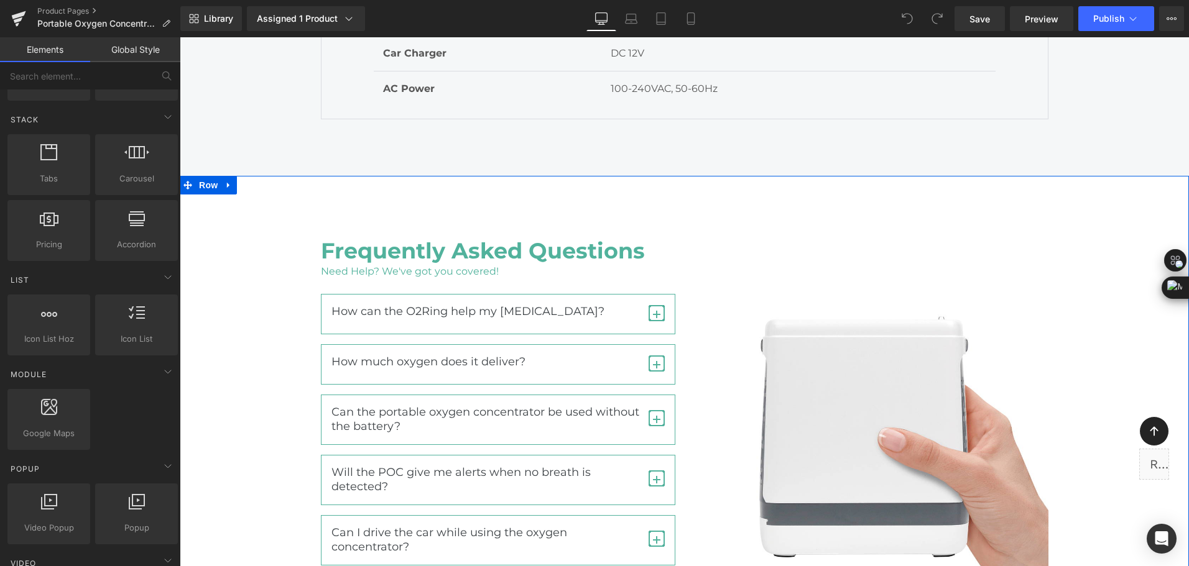
scroll to position [7274, 0]
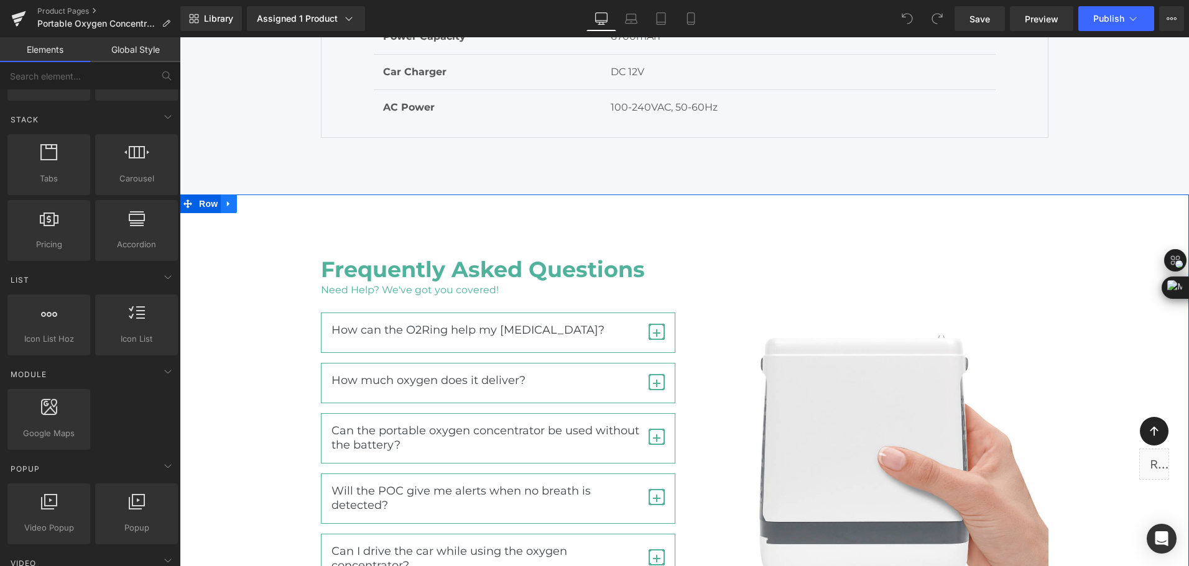
click at [229, 195] on link at bounding box center [229, 204] width 16 height 19
click at [226, 195] on link at bounding box center [229, 204] width 16 height 19
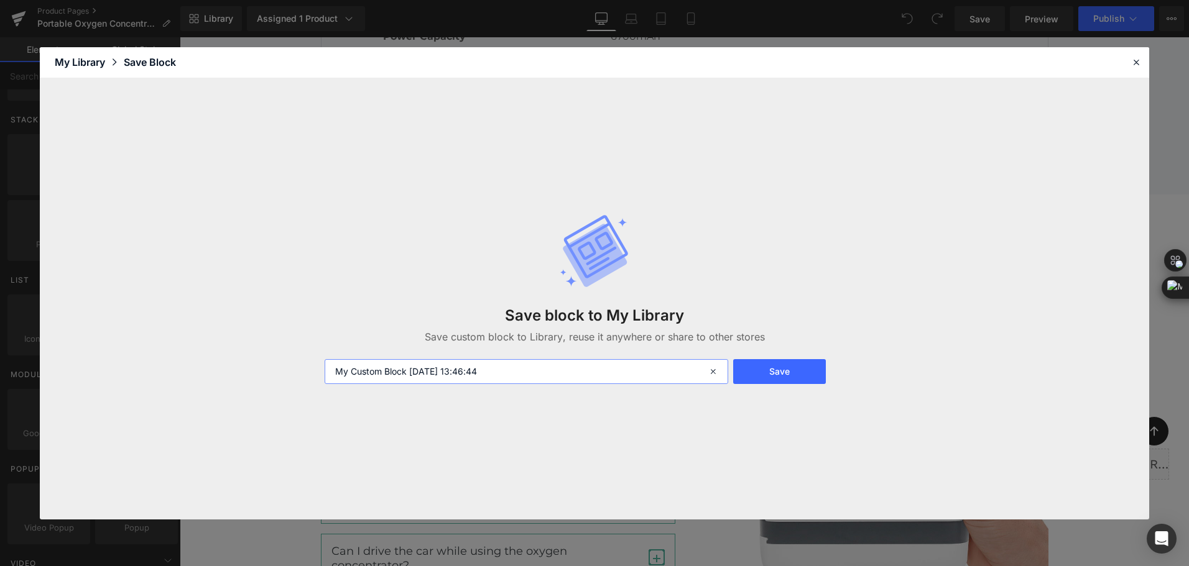
drag, startPoint x: 505, startPoint y: 372, endPoint x: 289, endPoint y: 361, distance: 216.0
click at [289, 361] on div "Save block to My Library Save custom block to Library, reuse it anywhere or sha…" at bounding box center [594, 298] width 1109 height 441
type input "faq"
click at [774, 379] on button "Save" at bounding box center [779, 371] width 93 height 25
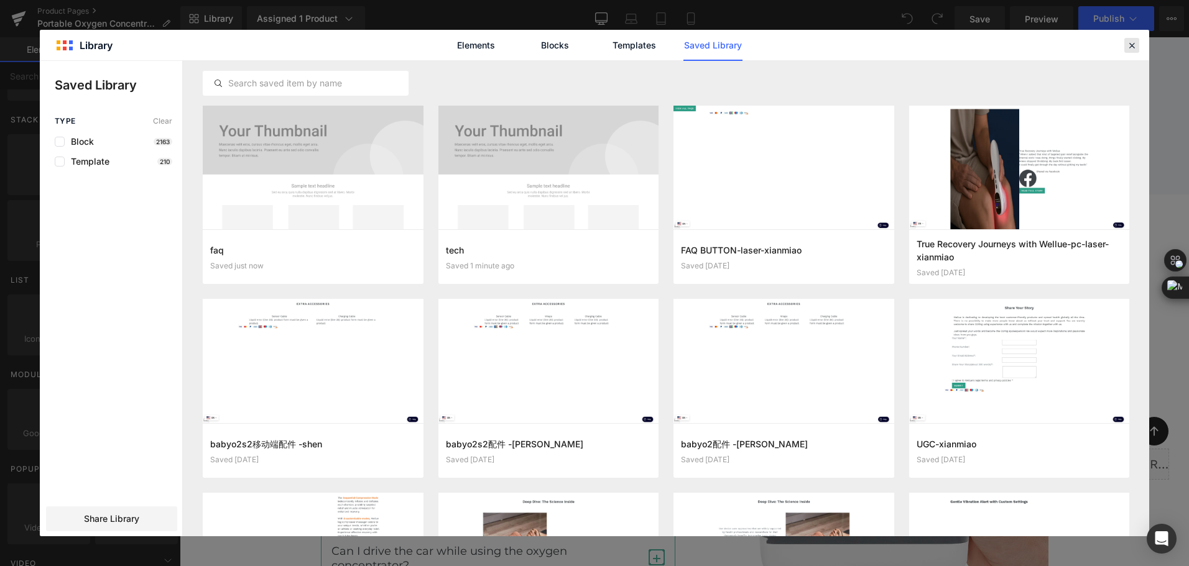
click at [1130, 44] on icon at bounding box center [1131, 45] width 11 height 11
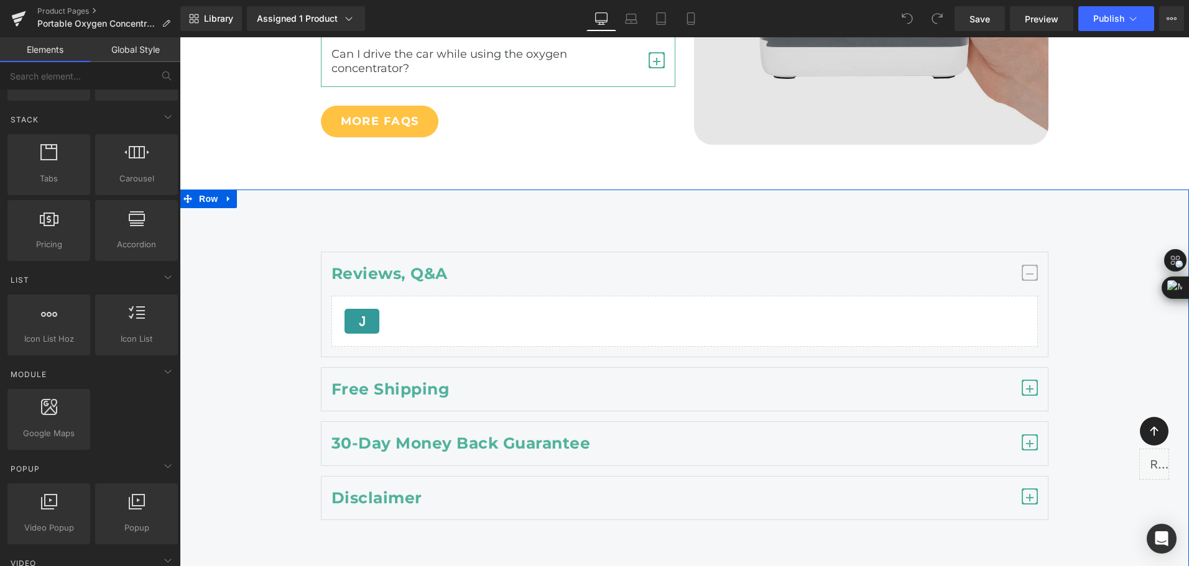
scroll to position [7398, 0]
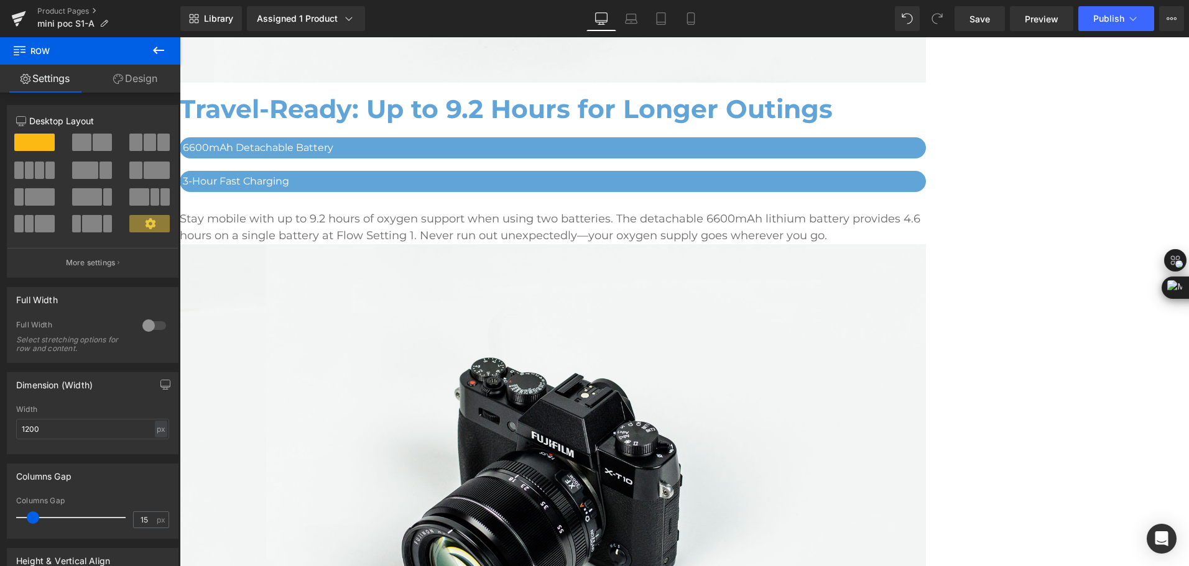
scroll to position [3371, 0]
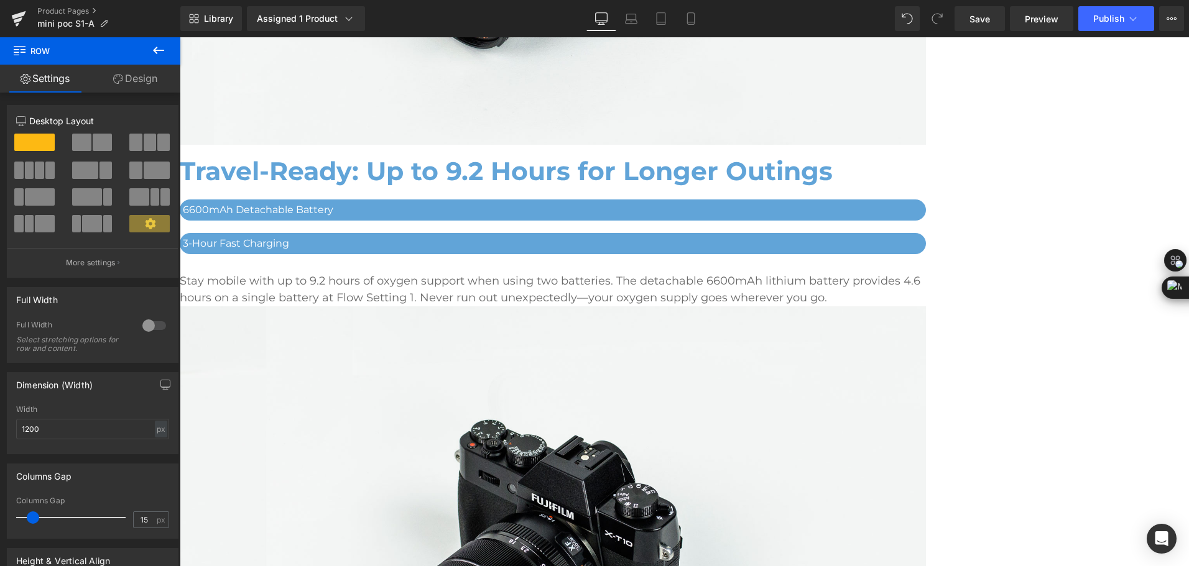
click at [180, 37] on span "Row" at bounding box center [180, 37] width 0 height 0
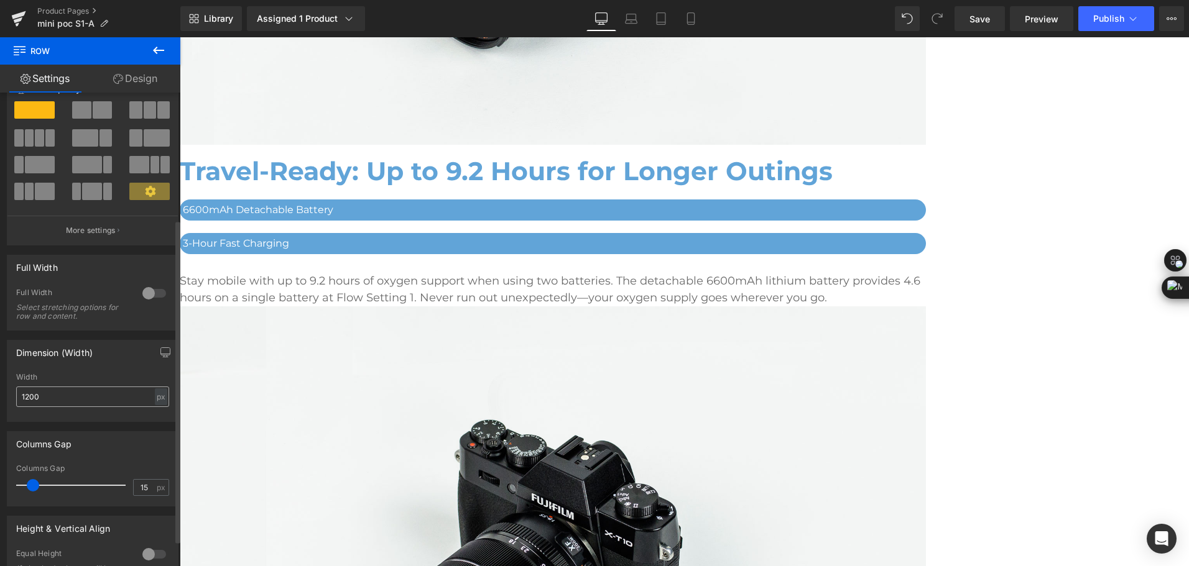
scroll to position [0, 0]
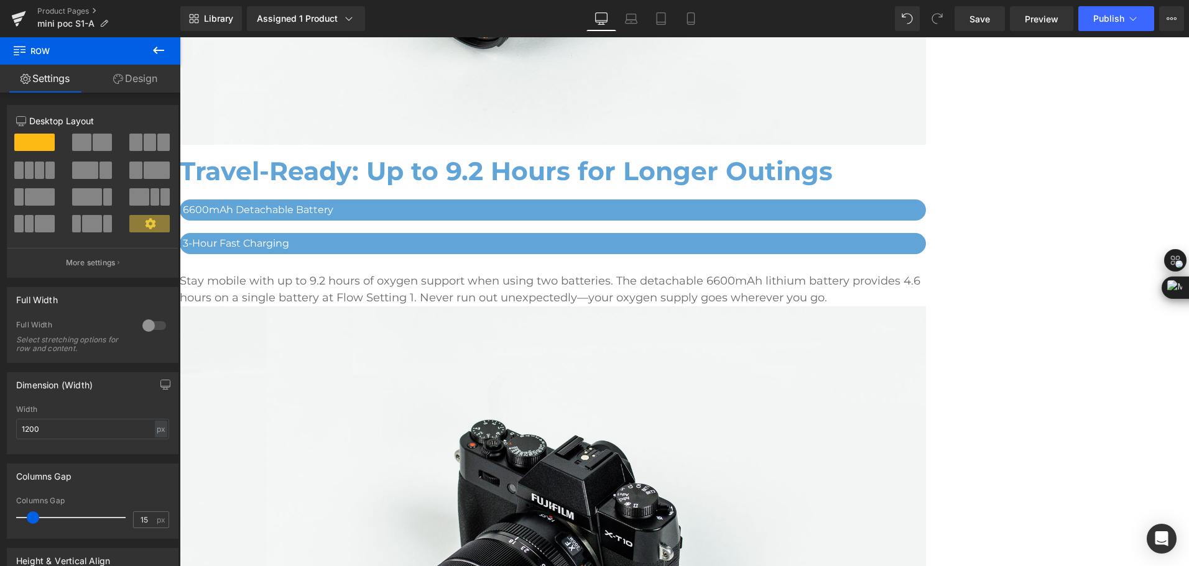
click at [136, 80] on link "Design" at bounding box center [135, 79] width 90 height 28
click at [0, 0] on div "Background" at bounding box center [0, 0] width 0 height 0
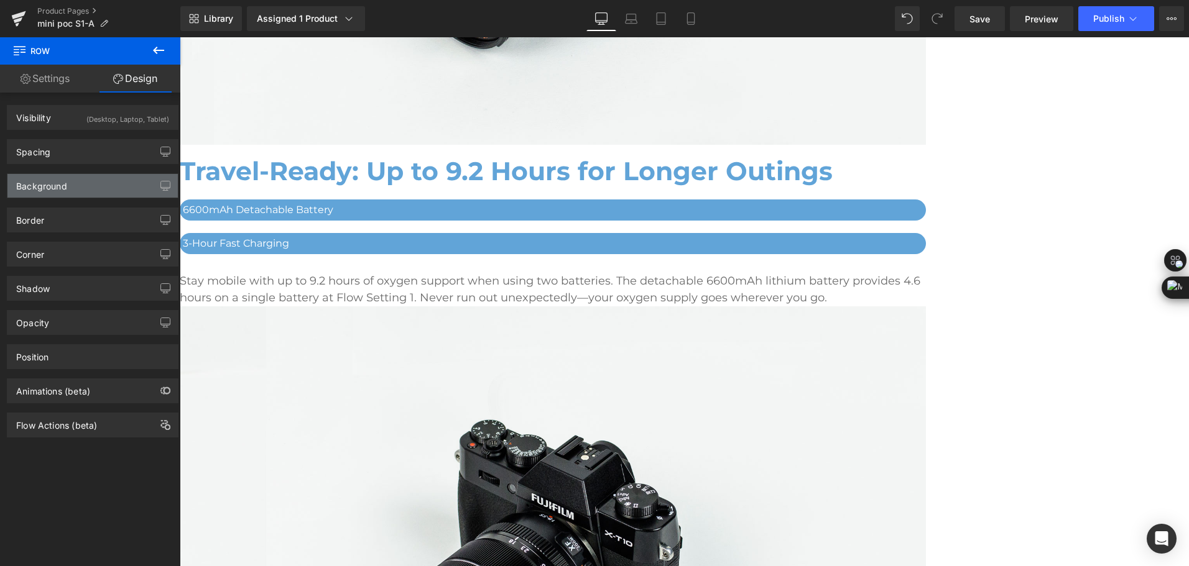
type input "#aac6de"
click at [63, 186] on div "Background" at bounding box center [41, 182] width 51 height 17
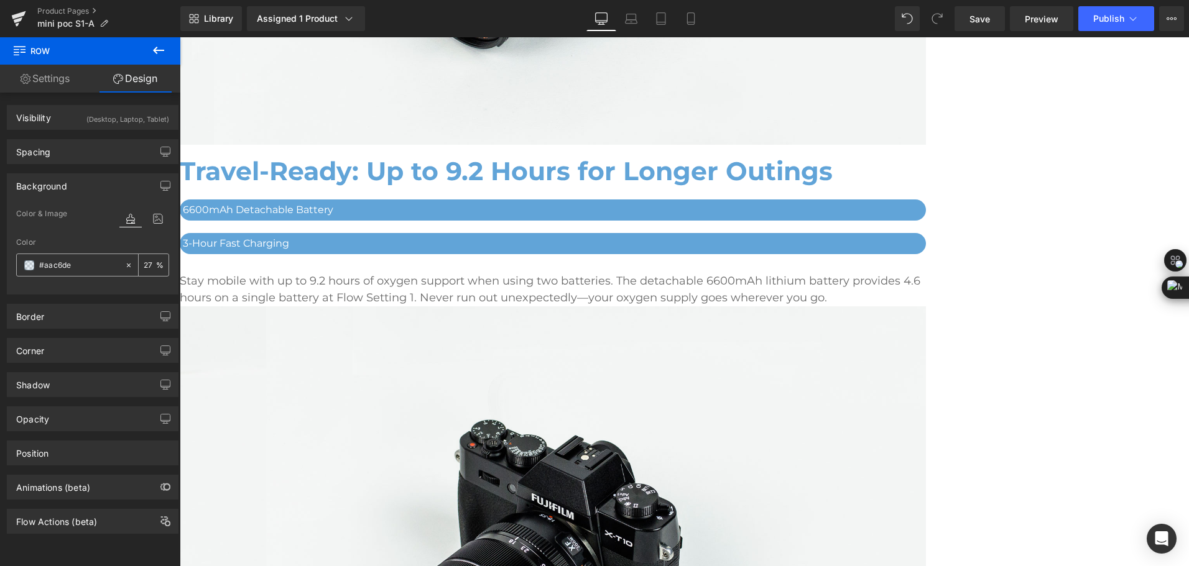
click at [32, 265] on span at bounding box center [29, 265] width 10 height 10
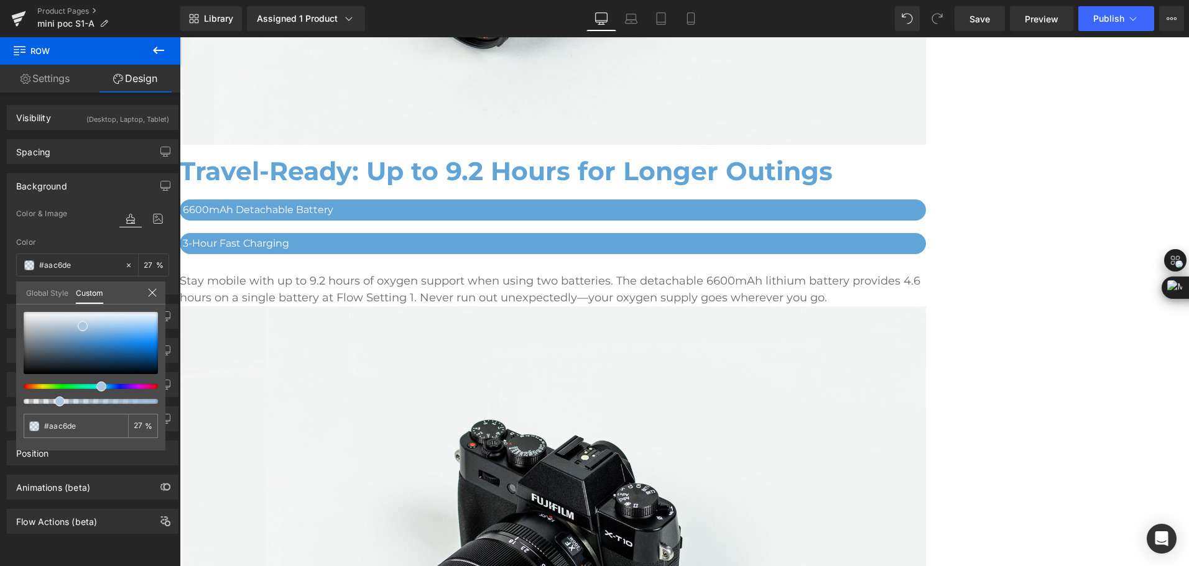
type input "30"
type input "25"
type input "23"
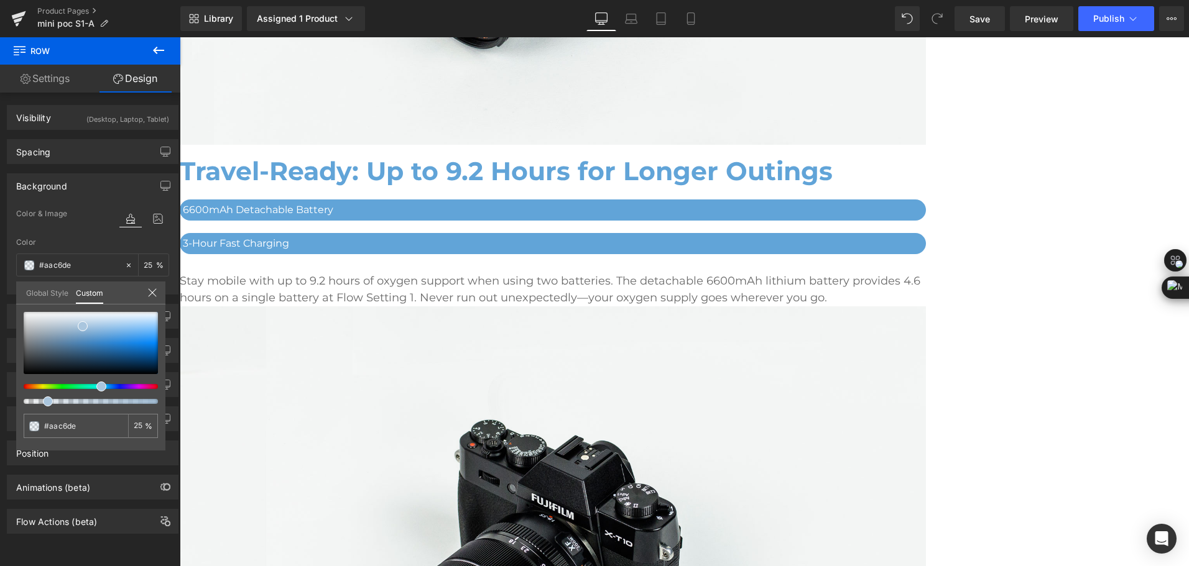
type input "23"
type input "14"
type input "12"
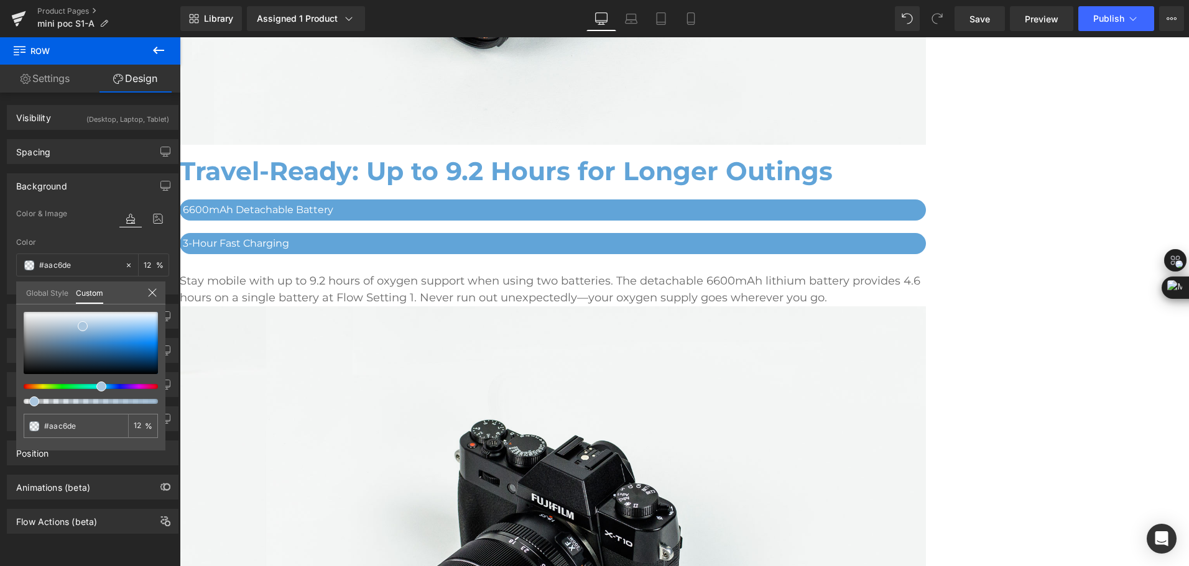
type input "9"
type input "7"
type input "5"
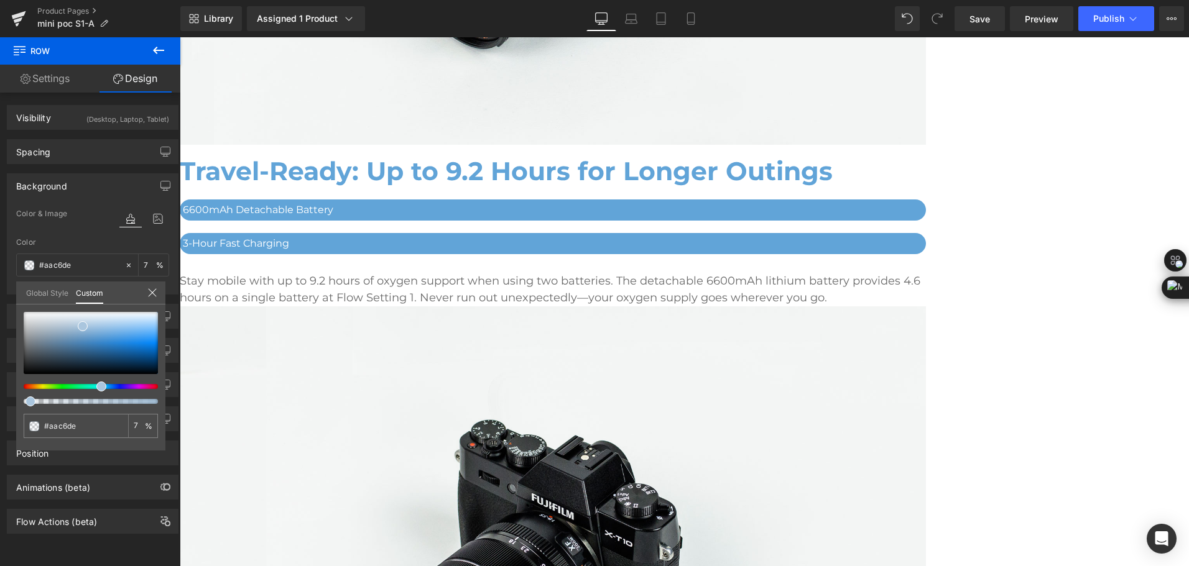
type input "5"
drag, startPoint x: 61, startPoint y: 402, endPoint x: 27, endPoint y: 404, distance: 33.6
click at [27, 404] on span at bounding box center [30, 402] width 10 height 10
type input "9"
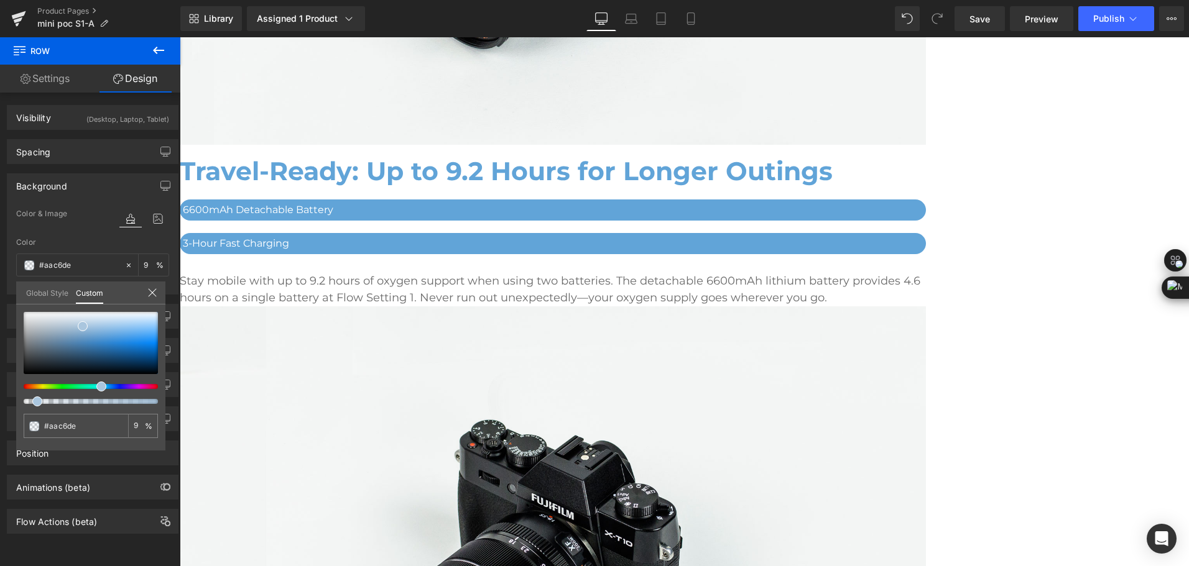
type input "10"
type input "9"
click at [30, 401] on span at bounding box center [34, 402] width 10 height 10
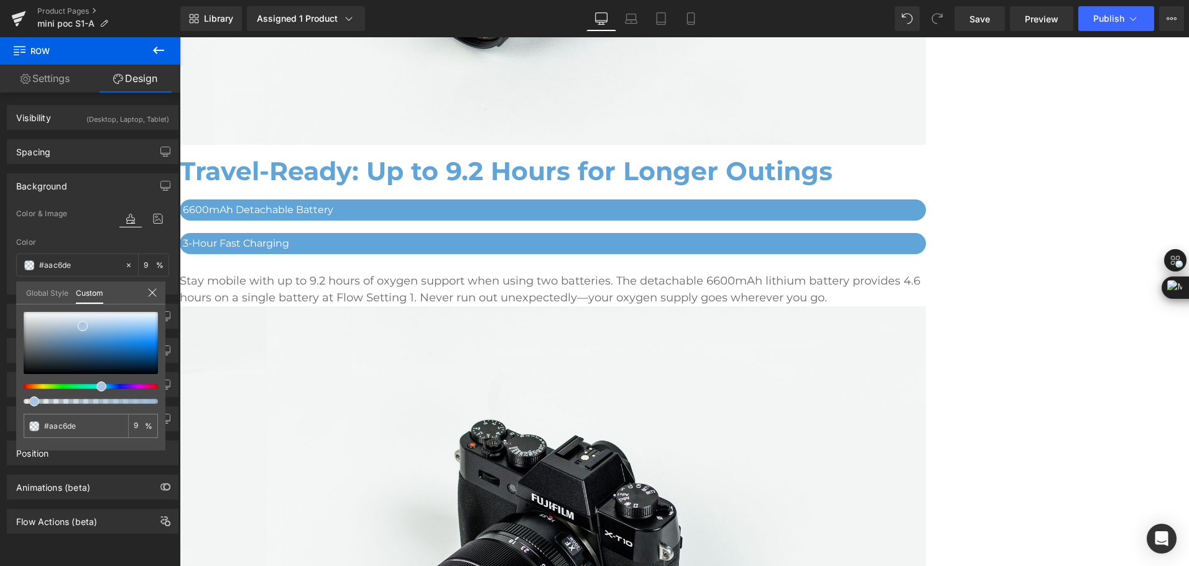
type input "12"
type input "14"
click at [37, 403] on div at bounding box center [86, 401] width 134 height 5
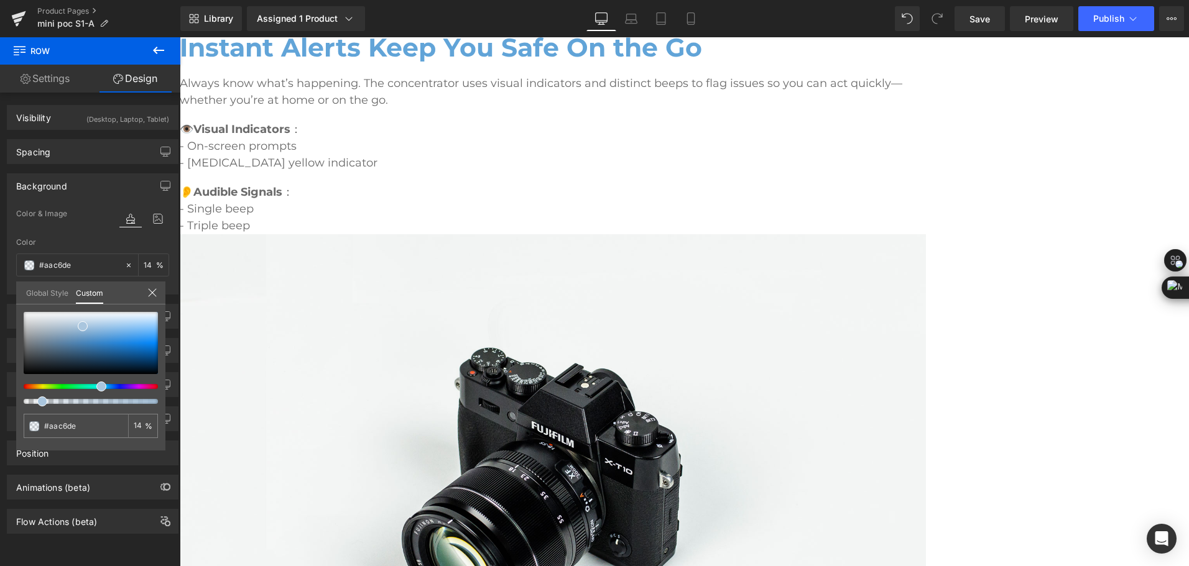
scroll to position [4428, 0]
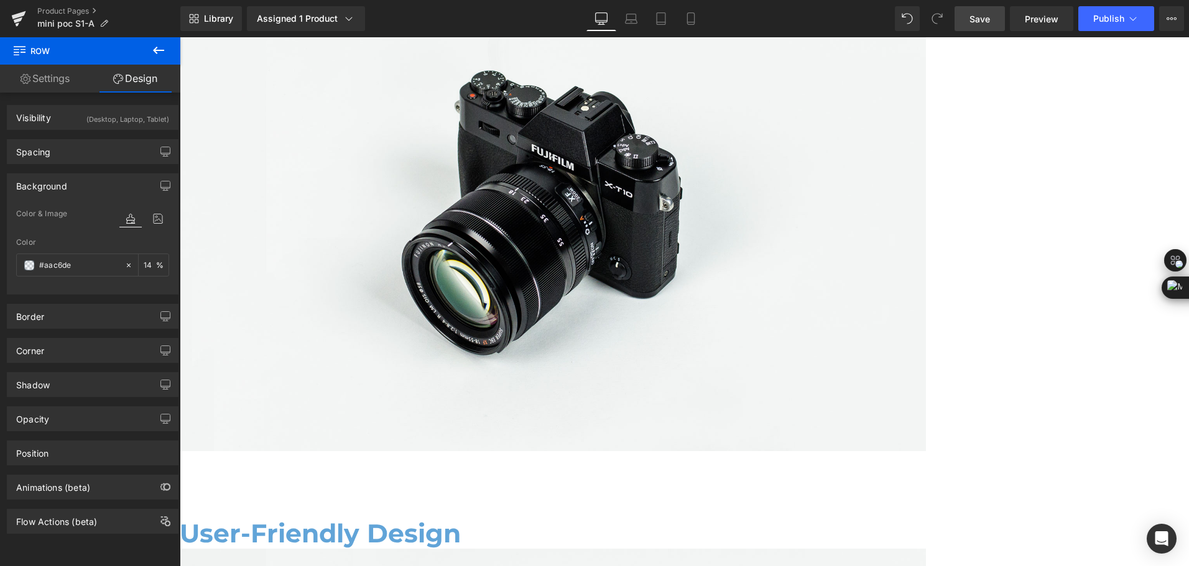
click at [982, 24] on span "Save" at bounding box center [979, 18] width 21 height 13
